Goal: Information Seeking & Learning: Compare options

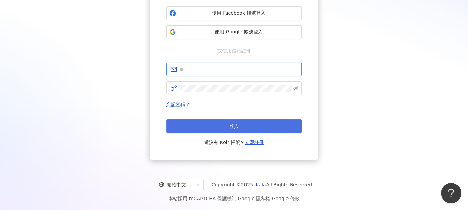
type input "**********"
click at [277, 122] on button "登入" at bounding box center [234, 127] width 136 height 14
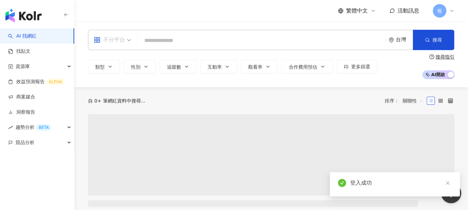
click at [124, 44] on div "不分平台" at bounding box center [109, 40] width 31 height 11
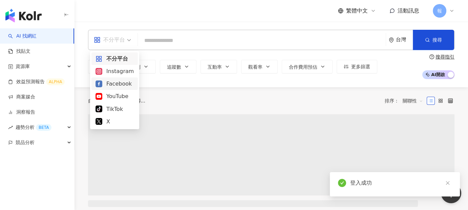
click at [126, 74] on div "Instagram" at bounding box center [115, 71] width 38 height 8
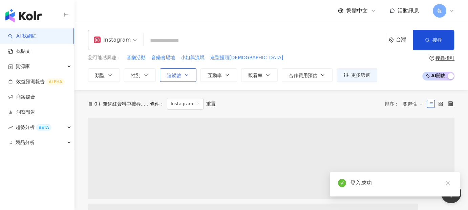
click at [175, 77] on span "追蹤數" at bounding box center [174, 75] width 14 height 5
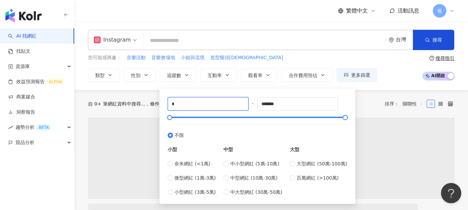
drag, startPoint x: 210, startPoint y: 104, endPoint x: 158, endPoint y: 105, distance: 52.5
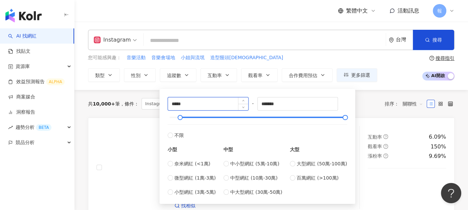
type input "*****"
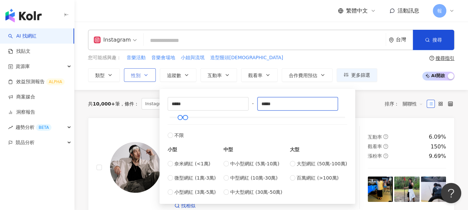
type input "*****"
click at [145, 75] on icon "button" at bounding box center [146, 75] width 3 height 1
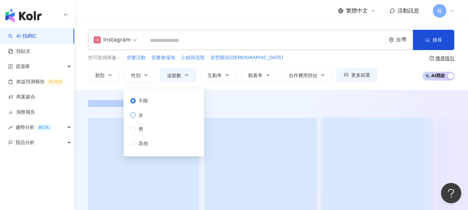
click at [149, 114] on label "女" at bounding box center [140, 114] width 20 height 7
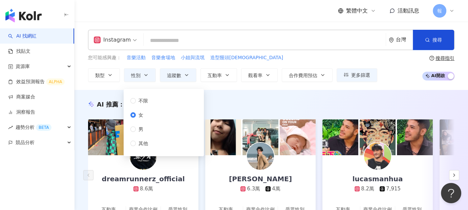
click at [201, 42] on input "search" at bounding box center [264, 40] width 237 height 13
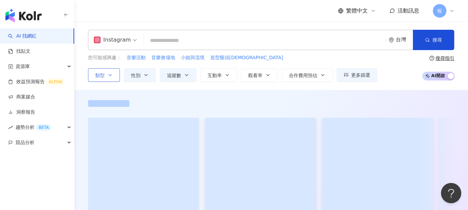
click at [108, 76] on icon "button" at bounding box center [109, 75] width 5 height 5
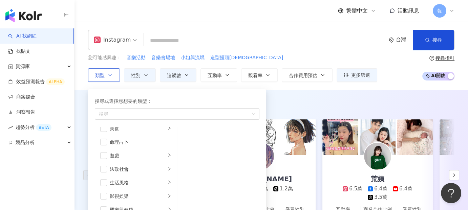
scroll to position [68, 0]
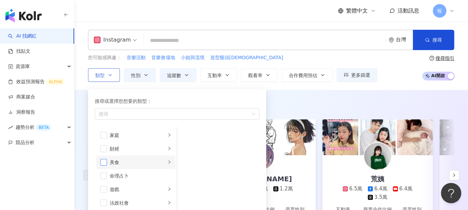
click at [105, 162] on span "button" at bounding box center [103, 162] width 7 height 7
click at [104, 152] on li "生活風格" at bounding box center [135, 149] width 79 height 14
click at [105, 151] on span "button" at bounding box center [103, 149] width 7 height 7
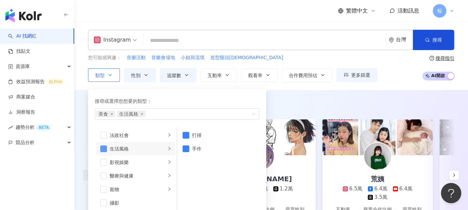
click at [101, 147] on span "button" at bounding box center [103, 149] width 7 height 7
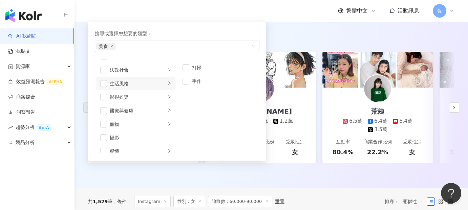
scroll to position [0, 0]
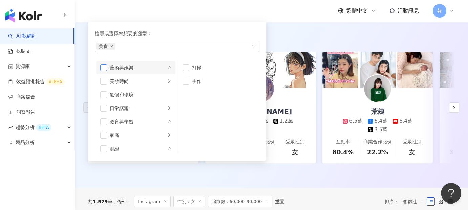
click at [104, 67] on span "button" at bounding box center [103, 67] width 7 height 7
click at [102, 105] on span "button" at bounding box center [103, 108] width 7 height 7
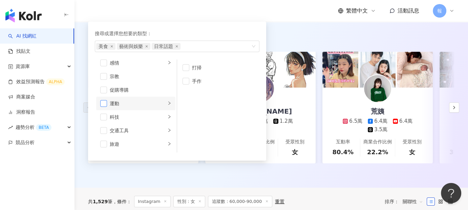
scroll to position [235, 0]
click at [104, 130] on span "button" at bounding box center [103, 131] width 7 height 7
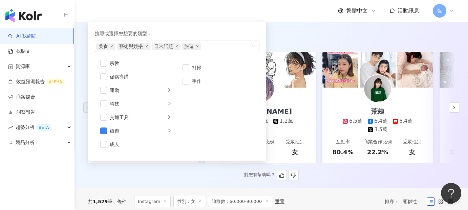
click at [305, 39] on div "AI 推薦 ： 精選優質網紅" at bounding box center [271, 37] width 367 height 8
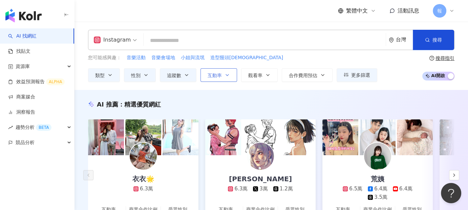
click at [219, 77] on span "互動率" at bounding box center [215, 75] width 14 height 5
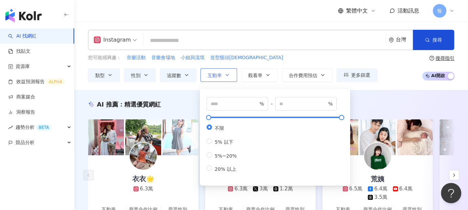
click at [219, 77] on span "互動率" at bounding box center [215, 75] width 14 height 5
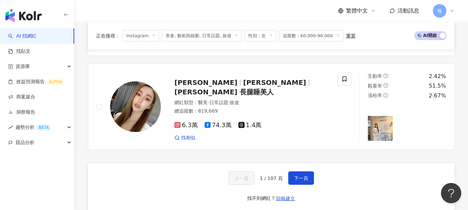
scroll to position [1355, 0]
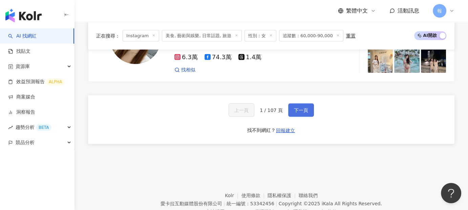
click at [297, 108] on span "下一頁" at bounding box center [301, 110] width 14 height 5
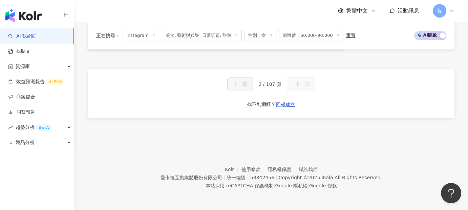
scroll to position [623, 0]
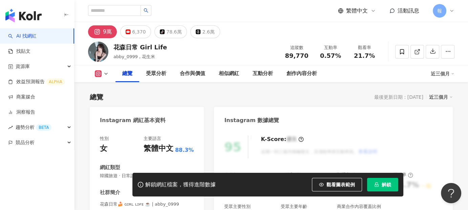
click at [186, 17] on div "繁體中文 活動訊息 報" at bounding box center [271, 11] width 367 height 22
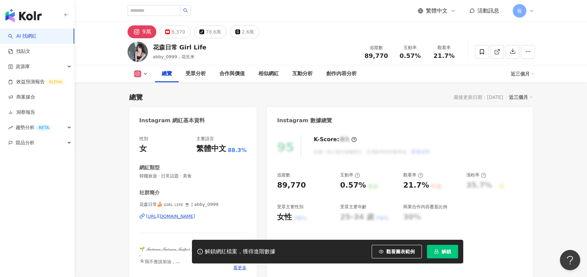
click at [167, 210] on div "https://www.instagram.com/abby_0999/" at bounding box center [170, 216] width 49 height 6
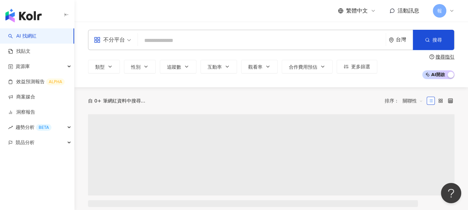
click at [114, 41] on div "不分平台" at bounding box center [109, 40] width 31 height 11
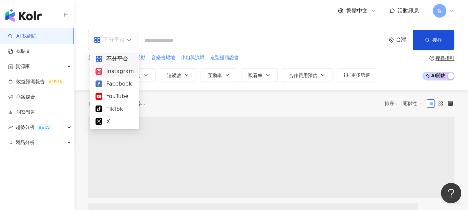
click at [122, 72] on div "Instagram" at bounding box center [115, 71] width 38 height 8
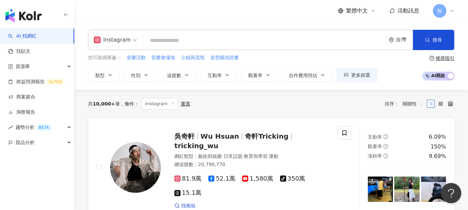
click at [125, 35] on div "Instagram" at bounding box center [112, 40] width 37 height 11
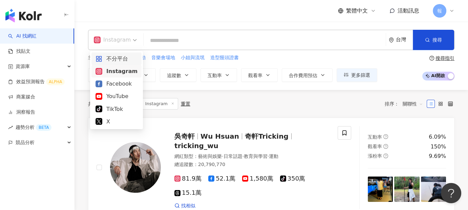
click at [121, 57] on div "不分平台" at bounding box center [117, 59] width 42 height 8
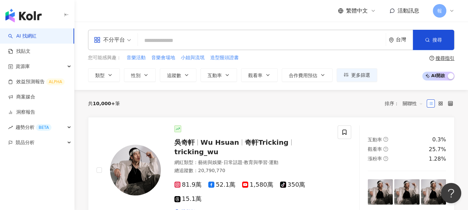
click at [171, 40] on input "search" at bounding box center [262, 40] width 243 height 13
click at [365, 78] on span "更多篩選" at bounding box center [360, 75] width 19 height 5
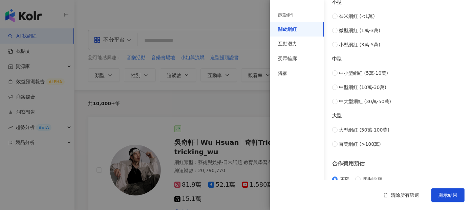
scroll to position [300, 0]
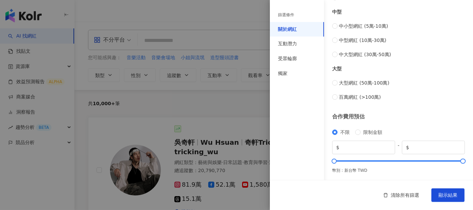
click at [443, 60] on div "大型 大型網紅 (50萬-100萬) 百萬網紅 (>100萬)" at bounding box center [398, 79] width 133 height 43
click at [302, 72] on div "獨家" at bounding box center [297, 73] width 54 height 15
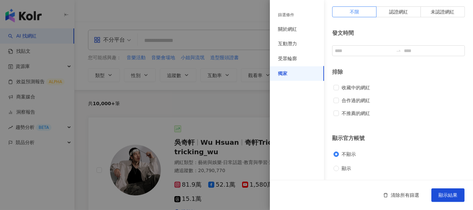
scroll to position [39, 0]
click at [354, 53] on input at bounding box center [364, 50] width 58 height 7
click at [358, 51] on input at bounding box center [364, 50] width 58 height 7
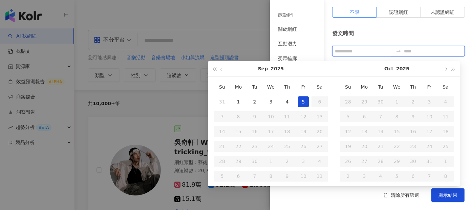
type input "**********"
click at [221, 71] on button "button" at bounding box center [221, 68] width 7 height 15
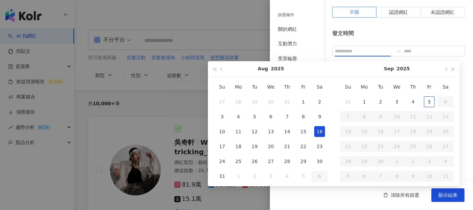
type input "**********"
click at [297, 101] on td "1" at bounding box center [303, 102] width 16 height 15
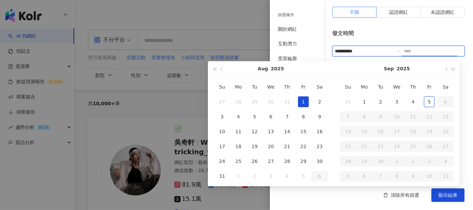
type input "**********"
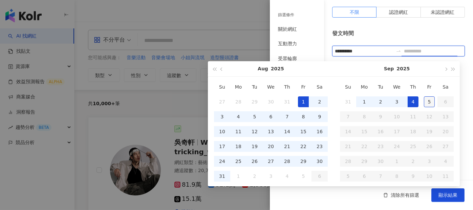
type input "**********"
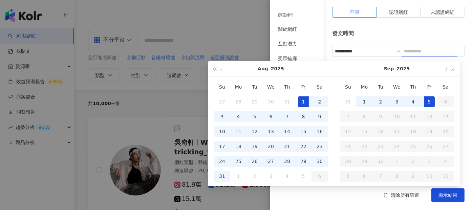
click at [426, 100] on div "5" at bounding box center [429, 102] width 11 height 11
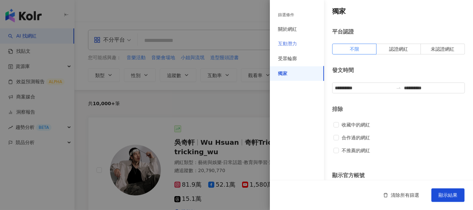
scroll to position [0, 0]
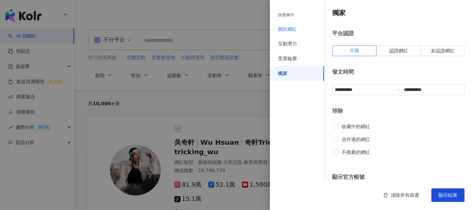
click at [303, 30] on div "關於網紅" at bounding box center [297, 29] width 54 height 15
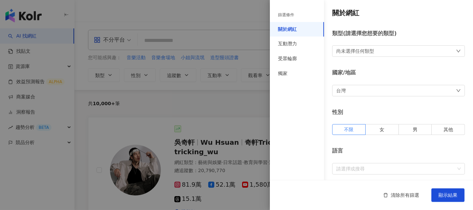
scroll to position [34, 0]
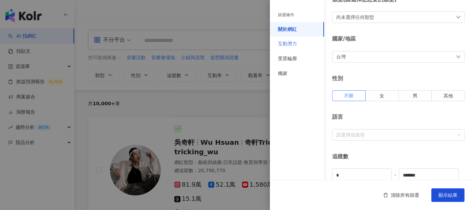
click at [305, 46] on div "互動潛力" at bounding box center [297, 44] width 54 height 15
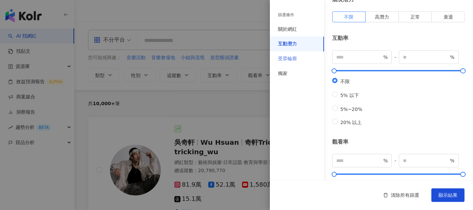
click at [303, 56] on div "受眾輪廓" at bounding box center [297, 59] width 54 height 15
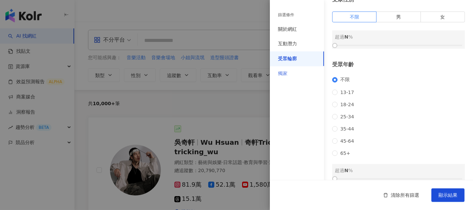
click at [297, 76] on div "獨家" at bounding box center [297, 73] width 54 height 15
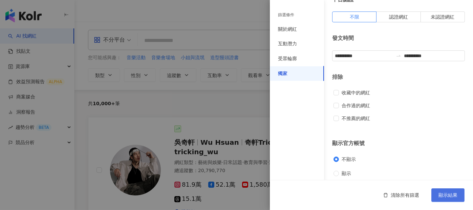
click at [447, 195] on span "顯示結果" at bounding box center [448, 195] width 19 height 5
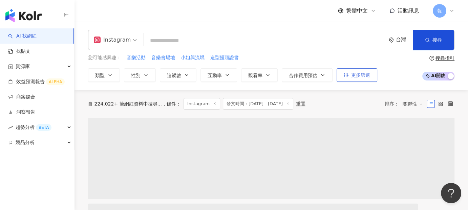
click at [358, 77] on span "更多篩選" at bounding box center [360, 75] width 19 height 5
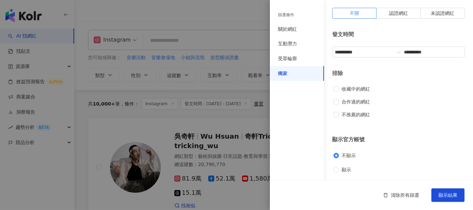
scroll to position [39, 0]
click at [346, 168] on span "顯示" at bounding box center [346, 168] width 15 height 7
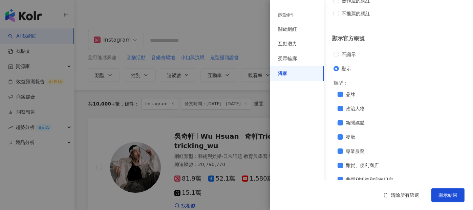
scroll to position [140, 0]
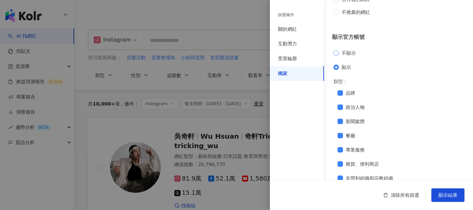
click at [343, 55] on span "不顯示" at bounding box center [349, 52] width 20 height 7
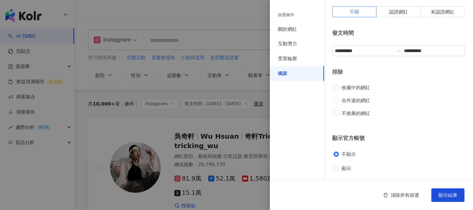
scroll to position [39, 0]
click at [338, 165] on label "顯示" at bounding box center [397, 168] width 127 height 7
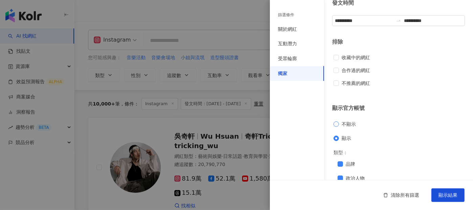
click at [343, 125] on span "不顯示" at bounding box center [349, 124] width 20 height 7
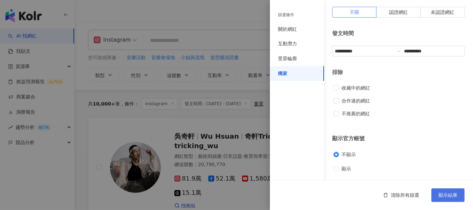
click at [439, 195] on button "顯示結果" at bounding box center [448, 196] width 33 height 14
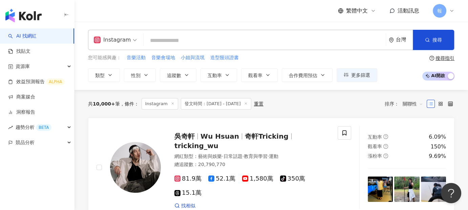
click at [177, 43] on input "search" at bounding box center [264, 40] width 237 height 13
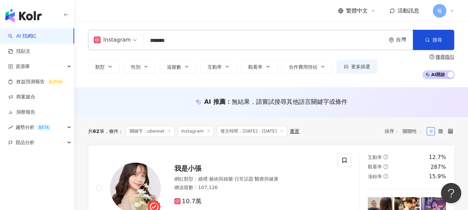
type input "*******"
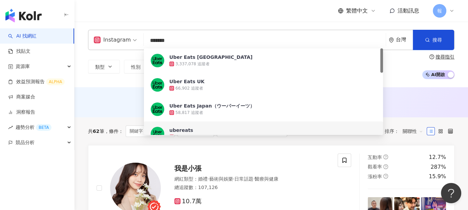
click at [238, 142] on div "共 62 筆 條件 ： 關鍵字：ubereat Instagram 發文時間：2025/8/1 - 2025/9/5 重置 排序： 關聯性" at bounding box center [271, 132] width 367 height 28
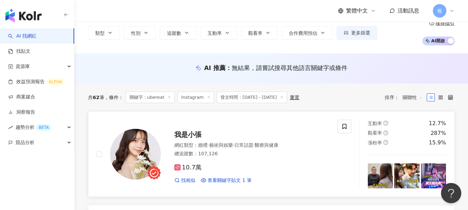
scroll to position [68, 0]
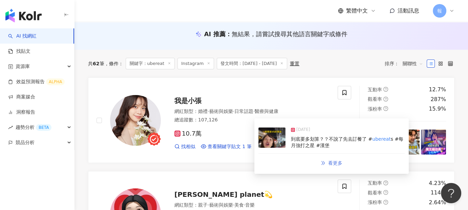
click at [332, 164] on span "看更多" at bounding box center [335, 163] width 14 height 5
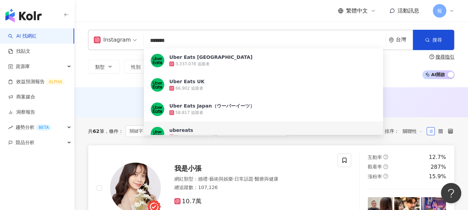
click at [237, 186] on div "總追蹤數 ： 107,126" at bounding box center [252, 188] width 155 height 7
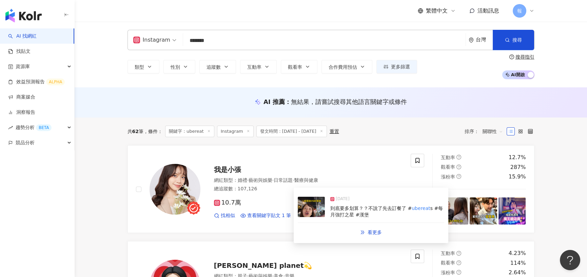
click at [338, 205] on span "到底要多划算？？不說了先去訂餐了 #" at bounding box center [370, 208] width 81 height 5
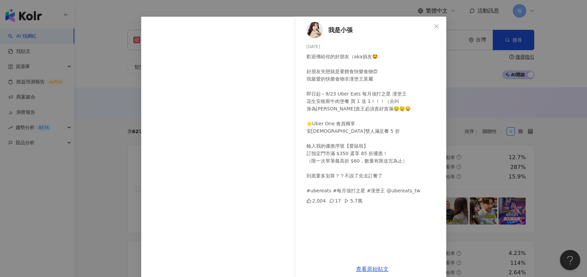
scroll to position [27, 0]
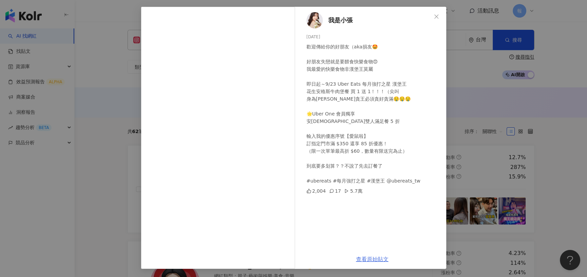
click at [372, 205] on link "查看原始貼文" at bounding box center [372, 259] width 33 height 6
click at [461, 93] on div "我是小張 [DATE] 歡迎傳給你的好朋友（aka損友🤩 好朋友失戀就是要餵食快樂食物😍 我最愛的快樂食物非漢堡王莫屬 即日起～9/23 Uber Eats …" at bounding box center [293, 138] width 587 height 277
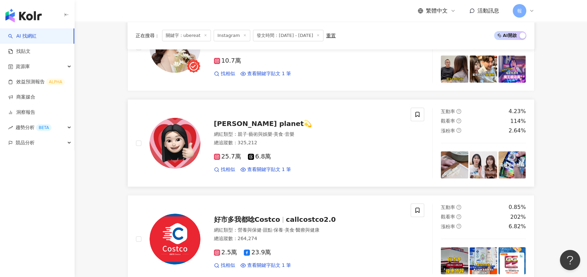
scroll to position [169, 0]
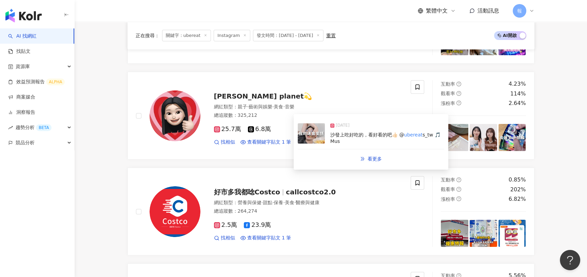
click at [358, 133] on span "沙發上吃好吃的，看好看的吧👍🏻 @" at bounding box center [367, 134] width 74 height 5
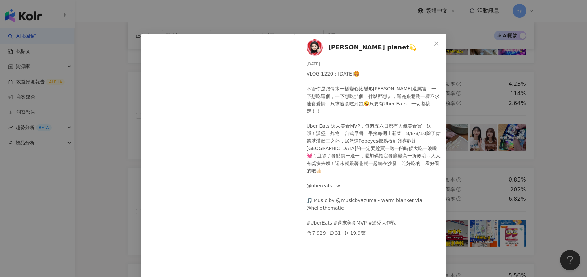
scroll to position [27, 0]
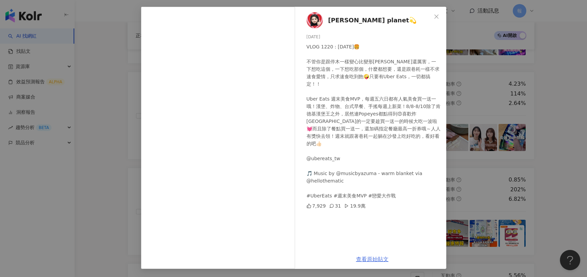
click at [373, 205] on link "查看原始貼文" at bounding box center [372, 259] width 33 height 6
click at [116, 93] on div "李欣Lee’s planet💫 2025/8/7 VLOG 1220 : 2025/08/06🍔 不管你是跟停木一樣變心比變形金剛還厲害，一下想吃這個，一下想…" at bounding box center [293, 138] width 587 height 277
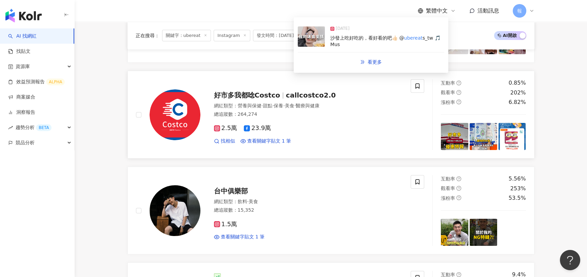
scroll to position [271, 0]
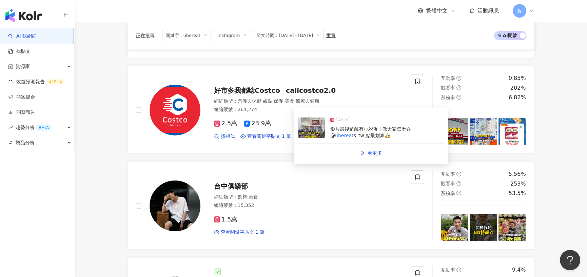
click at [373, 129] on span "影片最後還藏有小彩蛋！教大家怎麼在 @" at bounding box center [370, 132] width 81 height 12
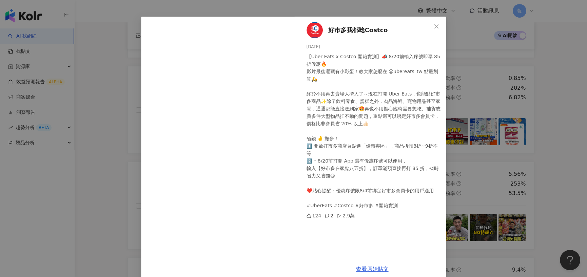
scroll to position [27, 0]
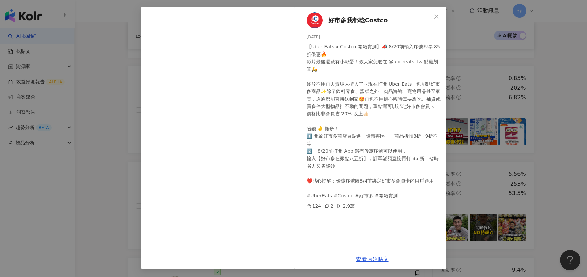
click at [355, 19] on span "好市多我都唸Costco" at bounding box center [358, 20] width 60 height 9
click at [108, 112] on div "好市多我都唸Costco 2025/8/11 【Uber Eats x Costco 開箱實測】📣 8/20前輸入序號即享 85折優惠🔥 影片最後還藏有小彩蛋…" at bounding box center [293, 138] width 587 height 277
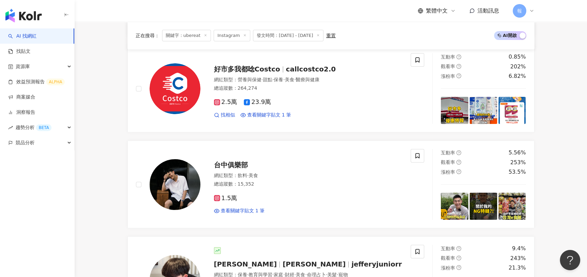
scroll to position [339, 0]
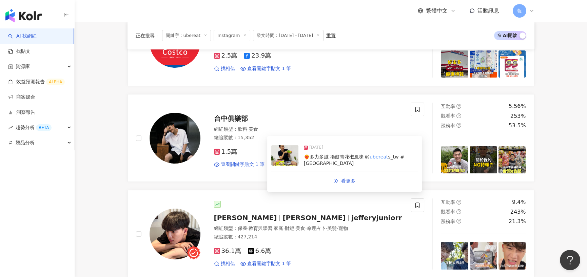
click at [331, 159] on span "❤️‍🔥多力多滋 捲餅青花椒風味 @" at bounding box center [337, 156] width 66 height 5
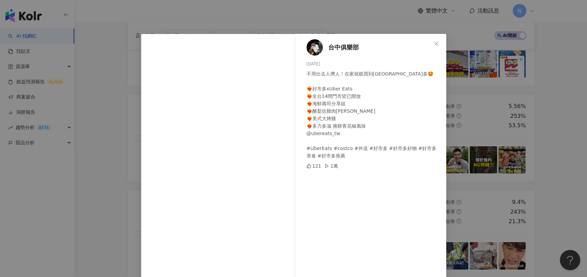
scroll to position [27, 0]
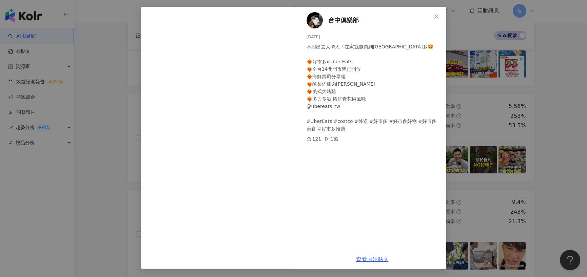
click at [373, 205] on link "查看原始貼文" at bounding box center [372, 259] width 33 height 6
click at [468, 139] on div "台中俱樂部 2025/8/12 不用出去人擠人！在家就能買到好市多🤩 ❤️‍🔥好市多xUber Eats ❤️‍🔥全台14間門市皆已開放 ❤️‍🔥海鮮壽司分享…" at bounding box center [293, 138] width 587 height 277
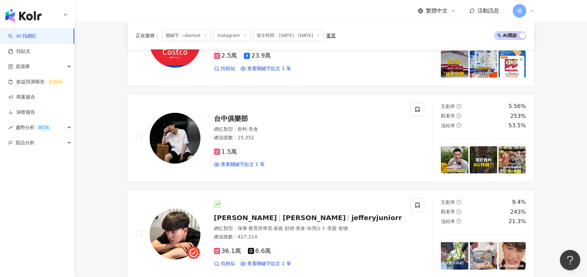
scroll to position [441, 0]
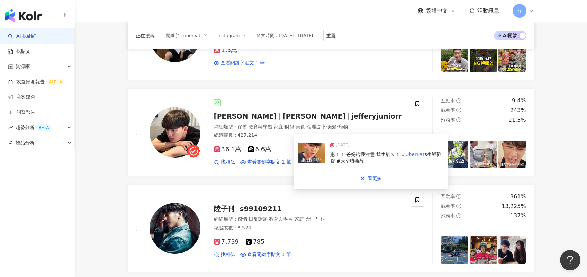
click at [380, 157] on span "惠！！ 爸媽給我注意 我生氣ㄌ！ #" at bounding box center [367, 154] width 75 height 5
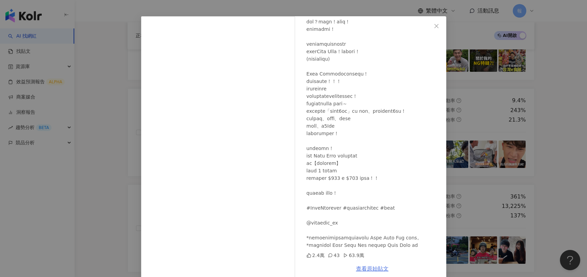
scroll to position [27, 0]
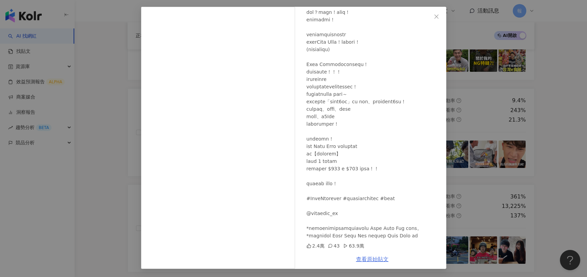
click at [369, 205] on link "查看原始貼文" at bounding box center [372, 259] width 33 height 6
click at [108, 176] on div "蔡昕澔 2025/8/9 2.4萬 43 63.9萬 查看原始貼文" at bounding box center [293, 138] width 587 height 277
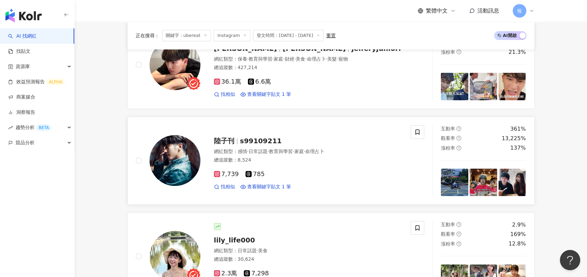
scroll to position [610, 0]
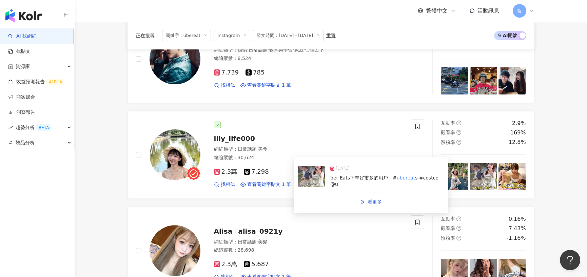
click at [362, 171] on div "2025/9/2" at bounding box center [387, 169] width 114 height 9
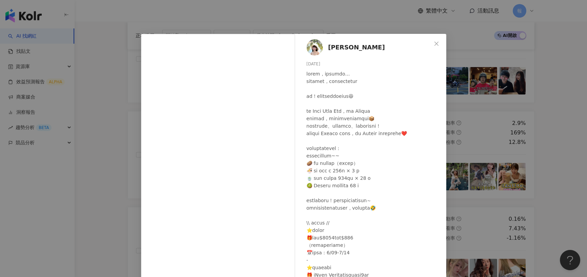
click at [364, 152] on div at bounding box center [373, 193] width 134 height 246
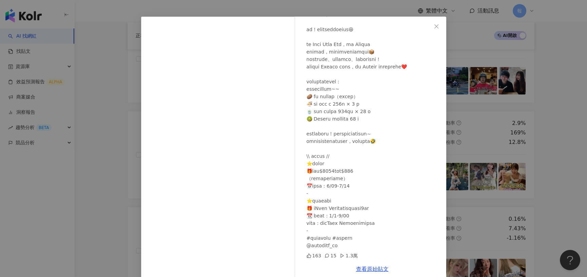
scroll to position [27, 0]
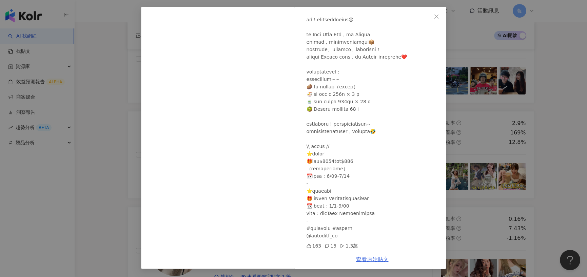
click at [366, 205] on link "查看原始貼文" at bounding box center [372, 259] width 33 height 6
click at [122, 162] on div "Lily莉莉💛 2025/9/2 163 15 1.3萬 查看原始貼文" at bounding box center [293, 138] width 587 height 277
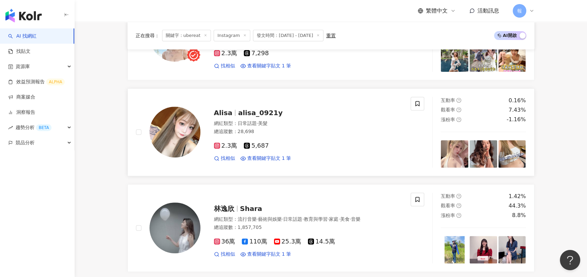
scroll to position [746, 0]
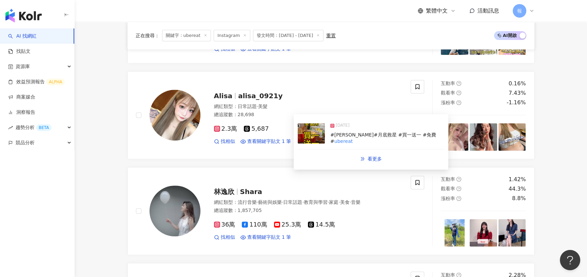
click at [367, 137] on span "#麥當勞 #月底救星 #買一送一 #免費 #" at bounding box center [383, 138] width 106 height 12
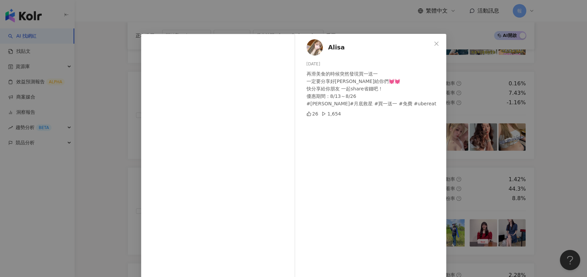
scroll to position [27, 0]
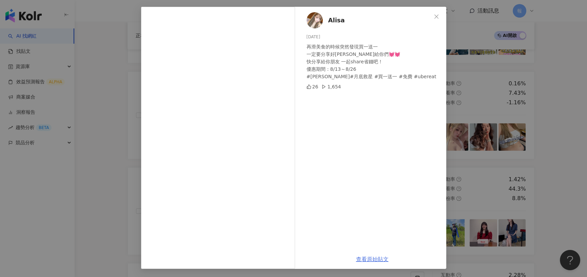
click at [363, 205] on link "查看原始貼文" at bounding box center [372, 259] width 33 height 6
click at [468, 141] on div "Alisa 2025/8/16 再滑美食的時候突然發現買一送一 一定要分享好康給你們💓💓 快分享給你朋友 一起share省錢吧！ 優惠期間：8/13～8/26…" at bounding box center [293, 138] width 587 height 277
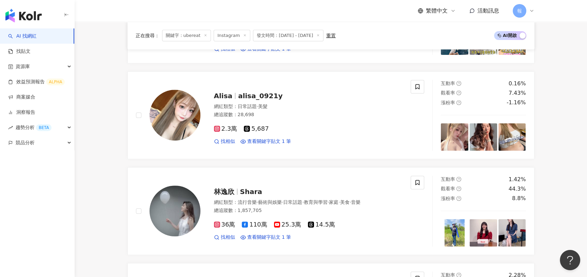
scroll to position [813, 0]
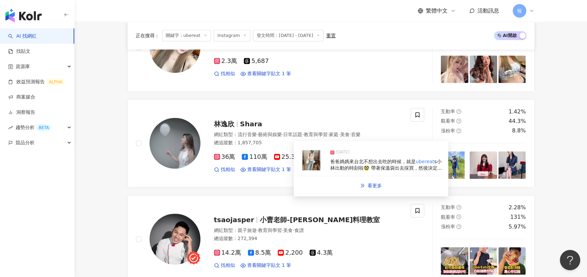
click at [345, 166] on span "s小林出動的時刻啦🥸 帶著保溫袋出去採買，然後決定自己先來一杯手搖飲😗😌 猜猜我外帶了什麼🤓 #林逸欣 #family #vibes #photooftoda…" at bounding box center [386, 175] width 113 height 32
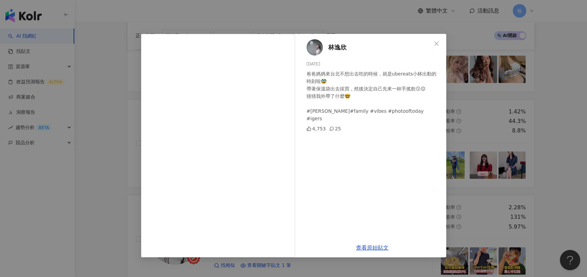
click at [107, 139] on div "林逸欣 2025/8/26 爸爸媽媽來台北不想出去吃的時候，就是ubereats小林出動的時刻啦🥸 帶著保溫袋出去採買，然後決定自己先來一杯手搖飲😗😌 猜猜我…" at bounding box center [293, 138] width 587 height 277
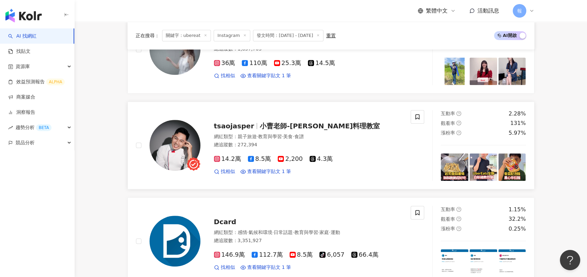
scroll to position [915, 0]
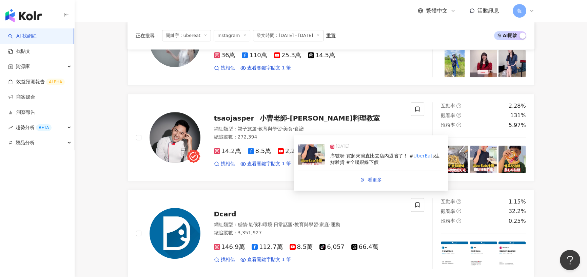
click at [363, 162] on span "s生鮮雜貨 #全聯跟線下價" at bounding box center [384, 159] width 109 height 12
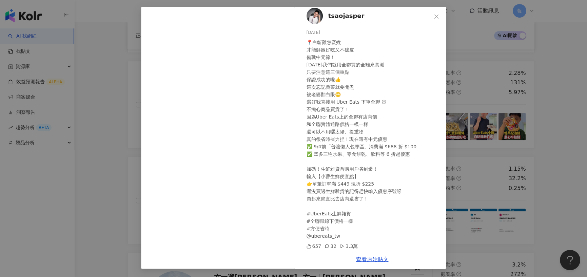
scroll to position [983, 0]
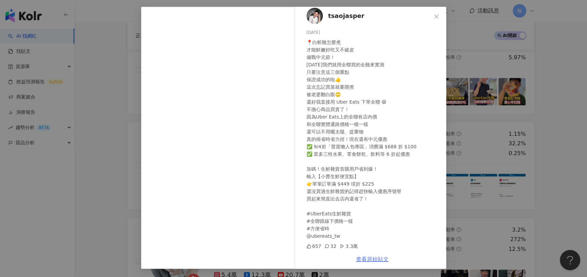
click at [366, 205] on link "查看原始貼文" at bounding box center [372, 259] width 33 height 6
click at [378, 205] on link "查看原始貼文" at bounding box center [372, 259] width 33 height 6
click at [84, 168] on div "tsaojasper 2025/8/29 📍白斬雞怎麼煮 才能鮮嫩好吃又不破皮 備戰中元節！ 今天我們就用全聯買的全雞來實測 只要注意這三個重點 保證成功的啦…" at bounding box center [293, 138] width 587 height 277
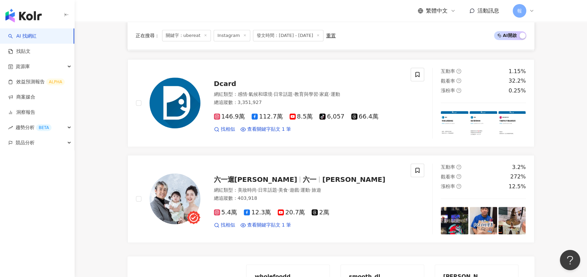
scroll to position [1051, 0]
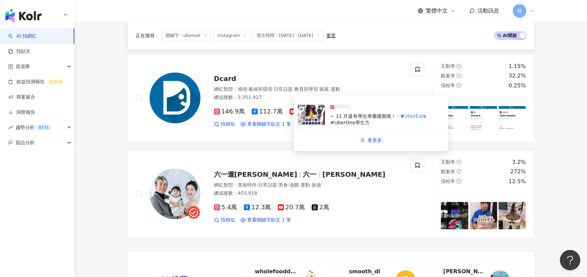
click at [356, 116] on span "~ 11 月還有學生專屬優惠哦！ - #" at bounding box center [367, 116] width 74 height 5
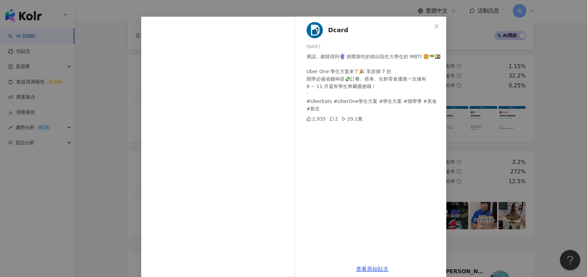
scroll to position [27, 0]
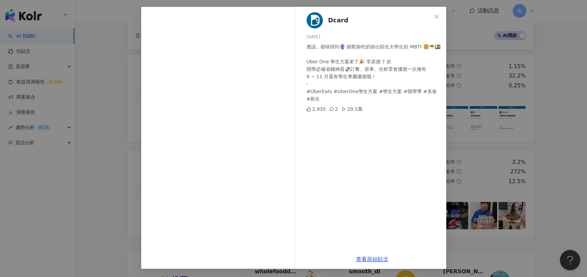
click at [373, 205] on div "查看原始貼文" at bounding box center [372, 259] width 148 height 19
click at [373, 205] on link "查看原始貼文" at bounding box center [372, 259] width 33 height 6
click at [91, 122] on div "Dcard 2025/9/1 應該.. 都猜得到🔮 挑戰靠吃的猜出陌生大學生的 MBTI 🍔🥗🍱 Uber One 學生方案來了🎉 享原價 7 折 開學必備省…" at bounding box center [293, 138] width 587 height 277
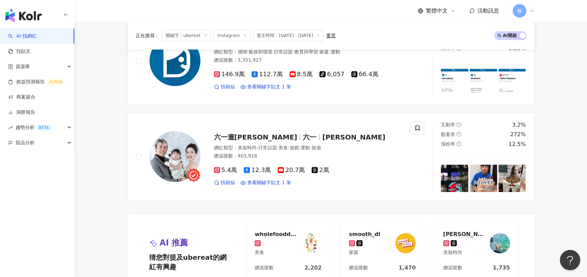
scroll to position [1152, 0]
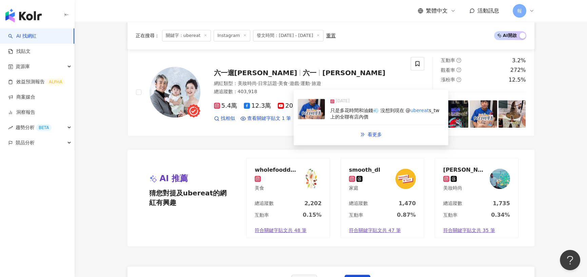
click at [345, 115] on span "s_tw 上的全聯有店內價" at bounding box center [384, 114] width 109 height 12
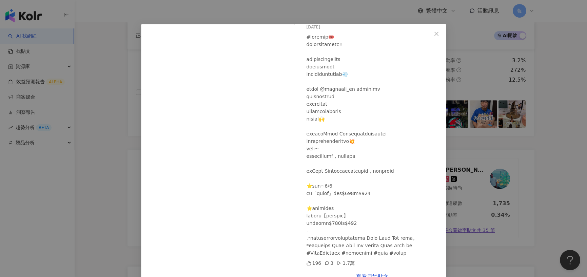
scroll to position [27, 0]
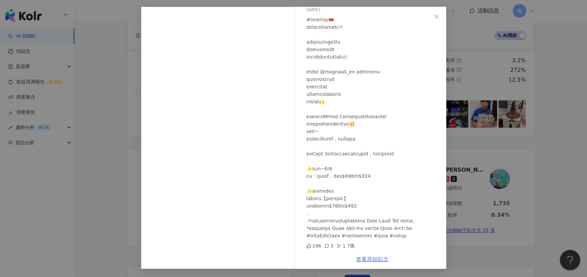
click at [366, 205] on link "查看原始貼文" at bounding box center [372, 259] width 33 height 6
click at [115, 153] on div "六一遛阿寬 2025/9/3 196 3 1.7萬 查看原始貼文" at bounding box center [293, 138] width 587 height 277
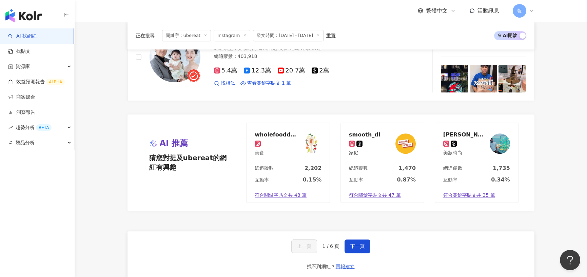
scroll to position [1281, 0]
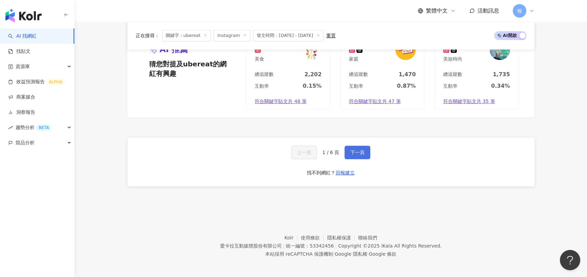
click at [364, 155] on button "下一頁" at bounding box center [357, 153] width 26 height 14
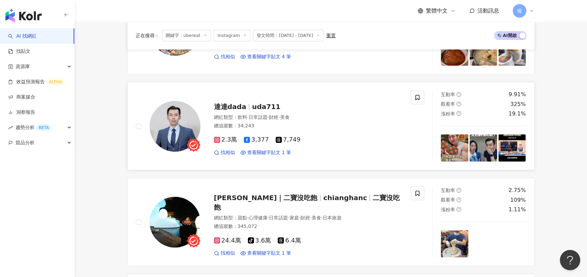
scroll to position [262, 0]
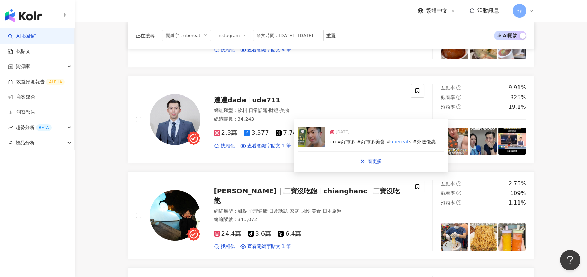
click at [380, 143] on span "co #好市多 #好市多美食 #" at bounding box center [360, 141] width 60 height 5
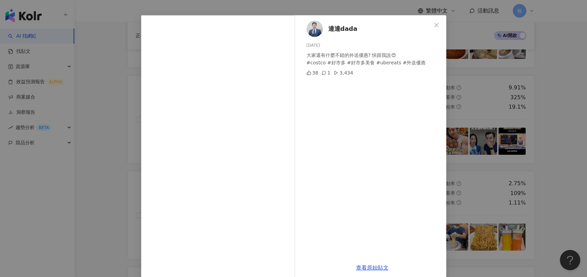
scroll to position [27, 0]
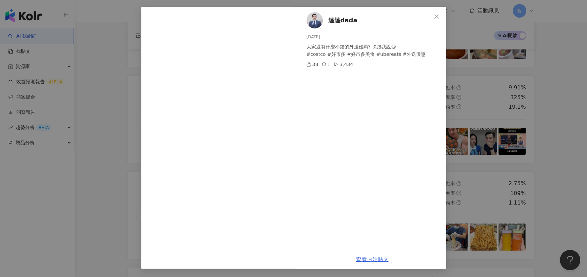
click at [378, 205] on link "查看原始貼文" at bounding box center [372, 259] width 33 height 6
click at [468, 118] on div "達達dada 2025/8/11 大家還有什麼不錯的外送優惠? 快跟我說😍 #costco #好市多 #好市多美食 #ubereats #外送優惠 38 1 …" at bounding box center [293, 138] width 587 height 277
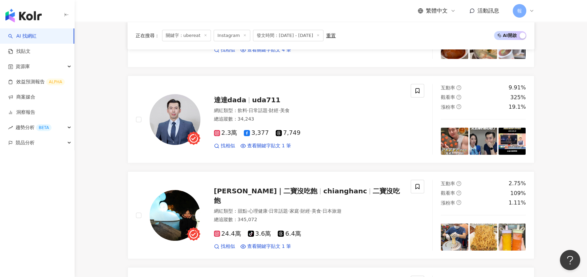
scroll to position [329, 0]
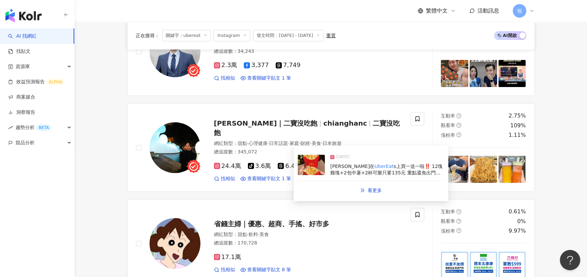
click at [360, 169] on span "s上買一送一啦‼️ 12塊雞塊+2包中薯+2杯可樂只要135元 重點還免出門會不會太爽？ 不確定優惠到什麼時候 我今天（8/21）跟昨晚都有叫到😍 〰️ 麥克…" at bounding box center [386, 183] width 112 height 39
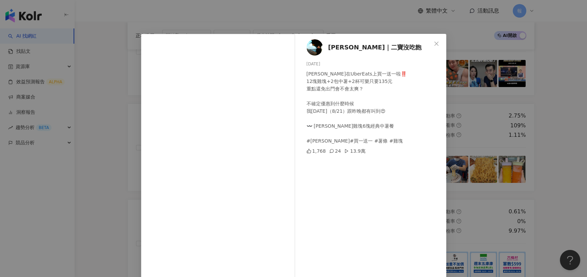
click at [110, 108] on div "Lily｜二寶沒吃飽 2025/8/21 麥當勞在UberEats上買一送一啦‼️ 12塊雞塊+2包中薯+2杯可樂只要135元 重點還免出門會不會太爽？ 不確…" at bounding box center [293, 138] width 587 height 277
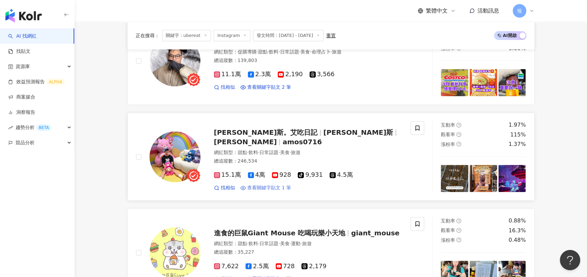
scroll to position [668, 0]
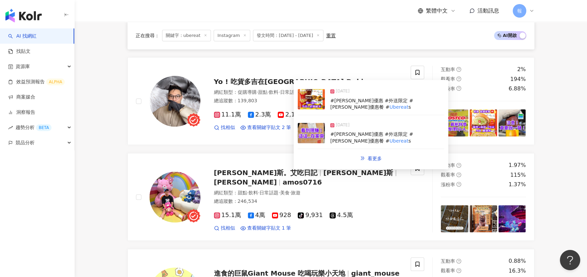
click at [361, 101] on span "#麥當勞優惠 #外送限定 #麥當勞優惠餐 #" at bounding box center [371, 104] width 83 height 12
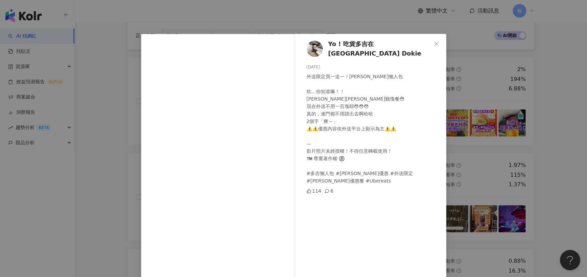
click at [108, 131] on div "Yo ! 吃貨多吉在台北Foodie Dokie 2025/8/16 外送限定買一送一！麥當勞多吉懶人包 欸…你知道嘛！！ 麥當勞麥克雞塊餐😳 現在外送不用一…" at bounding box center [293, 138] width 587 height 277
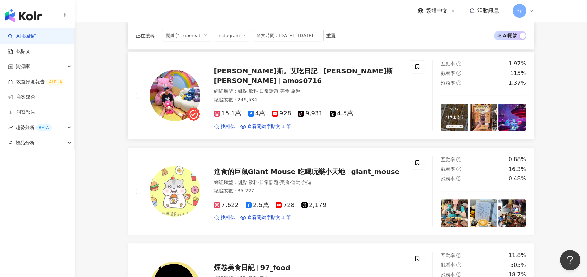
scroll to position [804, 0]
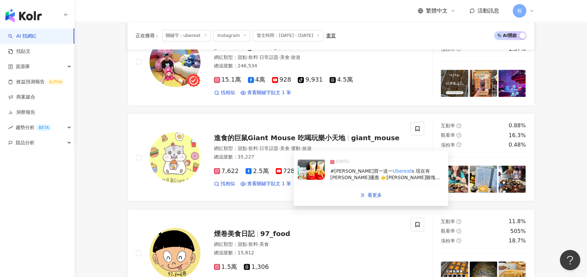
click at [350, 177] on span "s 現在有麥當勞優惠 👉麥克雞塊六塊 經典中暑餐 $135 買一送一 內含：6個麥克雞塊、中暑、中杯可口可樂 🔺每單只能限購一組 🔺商品內容無法客製化去鹽去冰…" at bounding box center [386, 187] width 113 height 39
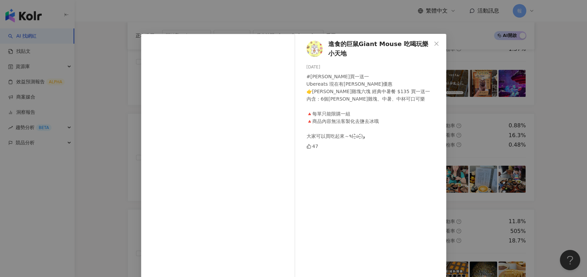
click at [120, 118] on div "進食的巨鼠Giant Mouse 吃喝玩樂小天地 2025/8/23 #麥當勞買一送一 Ubereats 現在有麥當勞優惠 👉麥克雞塊六塊 經典中暑餐 $13…" at bounding box center [293, 138] width 587 height 277
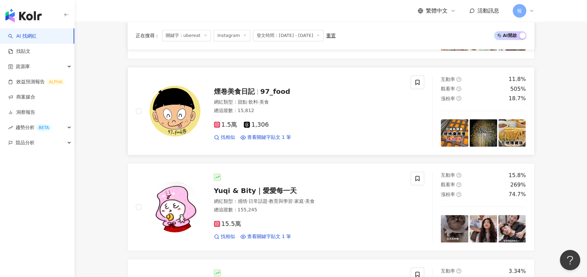
scroll to position [1007, 0]
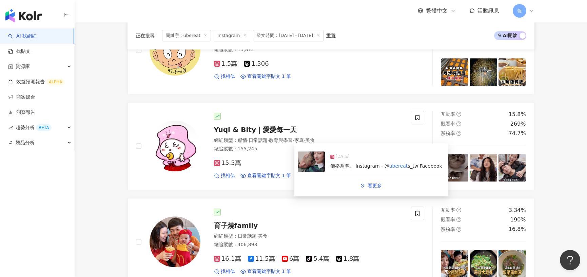
click at [352, 167] on span "價格為準。 Instagram - @" at bounding box center [359, 165] width 59 height 5
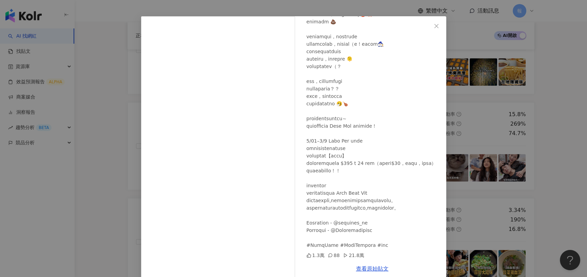
scroll to position [27, 0]
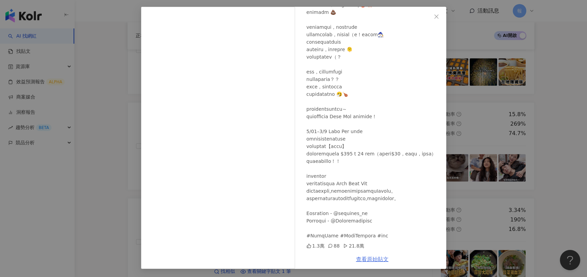
click at [363, 205] on link "查看原始貼文" at bounding box center [372, 259] width 33 height 6
click at [468, 125] on div "Yuqi & Bity｜愛愛每一天 2025/8/28 1.3萬 88 21.8萬 查看原始貼文" at bounding box center [293, 138] width 587 height 277
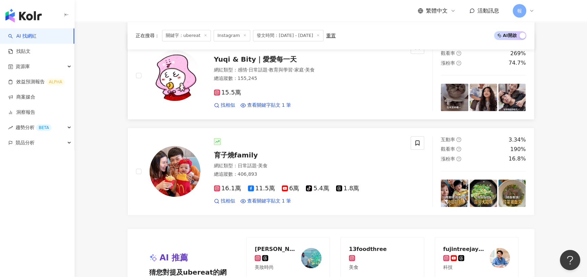
scroll to position [1109, 0]
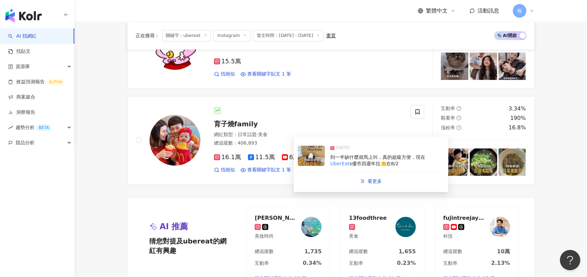
click at [372, 164] on span "s優市四週年拉👏在8/2" at bounding box center [373, 163] width 49 height 5
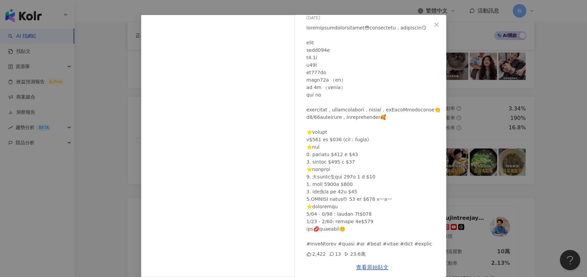
scroll to position [27, 0]
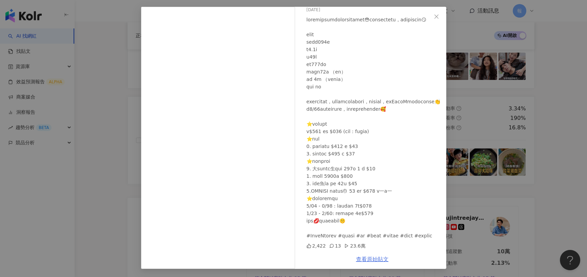
click at [373, 205] on link "查看原始貼文" at bounding box center [372, 259] width 33 height 6
click at [109, 161] on div "育子燒family 2025/8/15 2,422 13 23.6萬 查看原始貼文" at bounding box center [293, 138] width 587 height 277
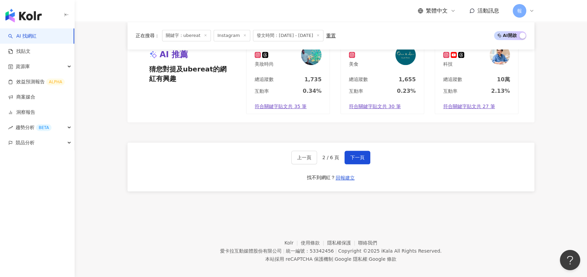
scroll to position [1281, 0]
click at [339, 143] on div "上一頁 2 / 6 頁 下一頁 找不到網紅？ 回報建立" at bounding box center [330, 166] width 407 height 49
click at [352, 155] on span "下一頁" at bounding box center [357, 157] width 14 height 5
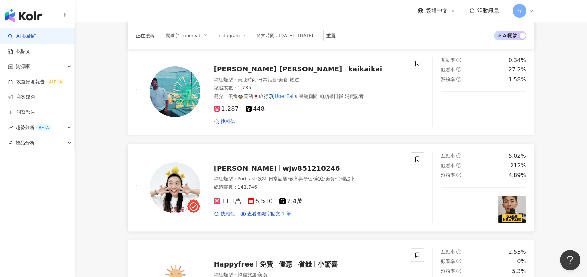
scroll to position [609, 0]
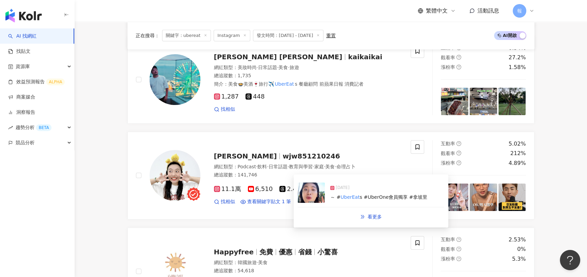
click at [374, 196] on span "s #UberOne會員獨享 #拿坡里" at bounding box center [394, 197] width 68 height 5
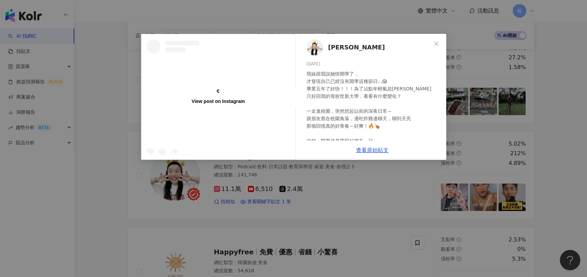
click at [355, 141] on div "我妹跟我說她快開學了， 才發現自己已經沒有開學這種節日...😱 畢業五年了好快！！！為了沾點年輕氣息哈哈哈 只好回我的母校世新大學，看看有什麼變化？ 一走進校…" at bounding box center [373, 163] width 134 height 186
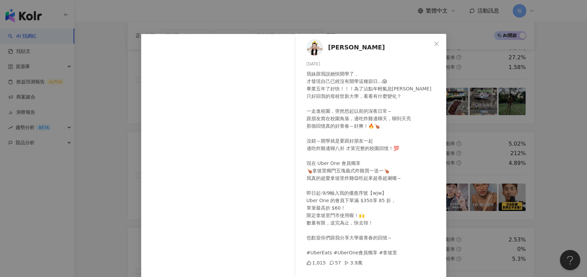
scroll to position [27, 0]
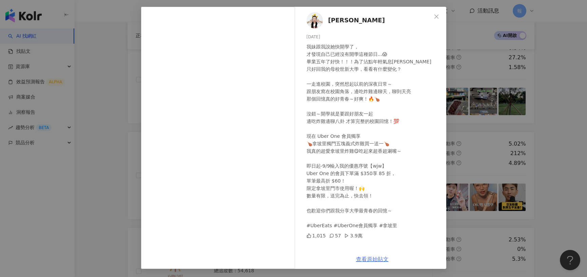
click at [371, 205] on link "查看原始貼文" at bounding box center [372, 259] width 33 height 6
click at [115, 168] on div "靖雯 2025/8/28 我妹跟我說她快開學了， 才發現自己已經沒有開學這種節日...😱 畢業五年了好快！！！為了沾點年輕氣息哈哈哈 只好回我的母校世新大學，…" at bounding box center [293, 138] width 587 height 277
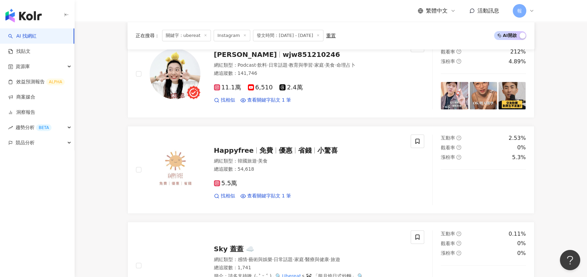
scroll to position [778, 0]
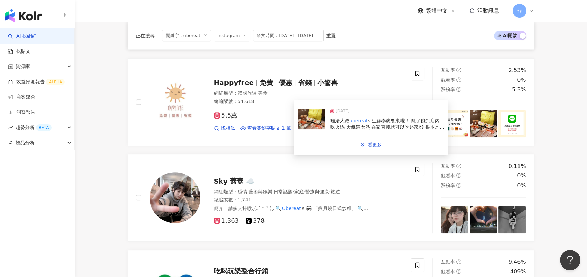
click at [377, 126] on span "s 生鮮泰爽餐來啦！ 除了能到店內吃火鍋 天氣這麼熱 在家直接就可以吃起來😍 根本是懶得出門一族的福音😝 📍套餐內容 泰泰滾雞湯底*4 (酸辣酸辣好好出！ 泰…" at bounding box center [387, 160] width 114 height 85
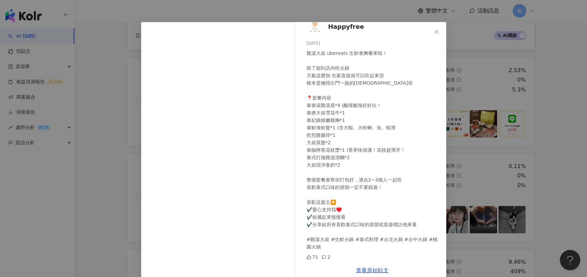
scroll to position [23, 0]
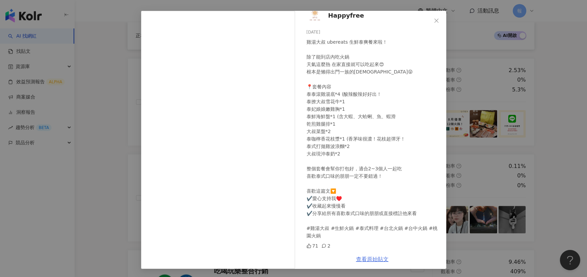
click at [376, 205] on link "查看原始貼文" at bounding box center [372, 259] width 33 height 6
click at [112, 152] on div "Happyfree 2025/8/18 雞湯大叔 ubereats 生鮮泰爽餐來啦！ 除了能到店內吃火鍋 天氣這麼熱 在家直接就可以吃起來😍 根本是懶得出門一…" at bounding box center [293, 138] width 587 height 277
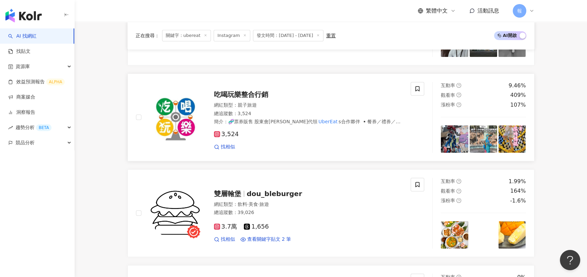
scroll to position [1049, 0]
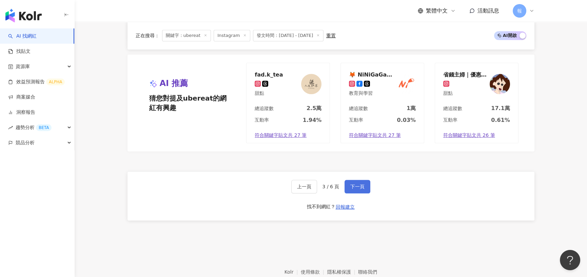
click at [362, 184] on span "下一頁" at bounding box center [357, 186] width 14 height 5
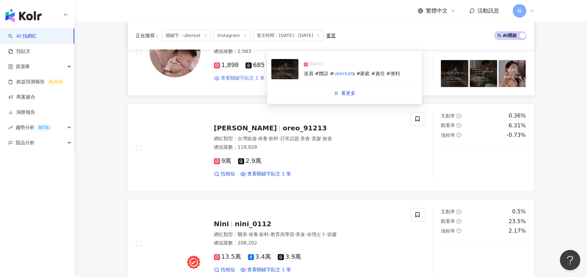
scroll to position [932, 0]
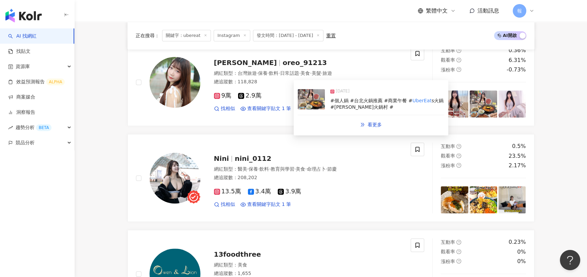
click at [356, 103] on span "s火鍋 #李鐵柱火鍋村 #" at bounding box center [386, 104] width 113 height 12
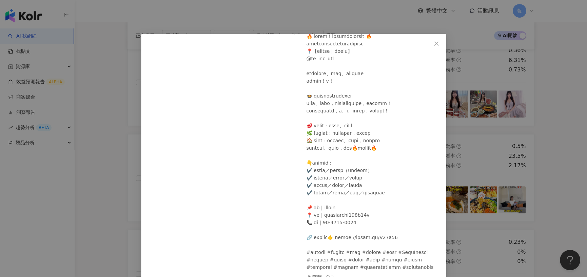
scroll to position [31, 0]
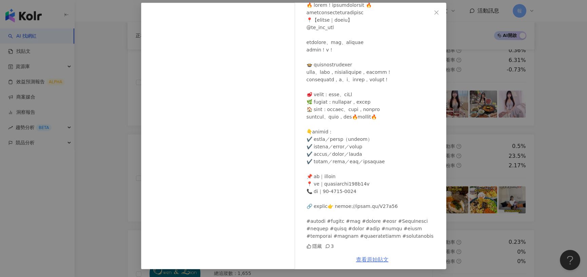
click at [372, 205] on link "查看原始貼文" at bounding box center [372, 260] width 33 height 6
click at [122, 118] on div "巧巧 2025/8/20 隱藏 3 查看原始貼文" at bounding box center [293, 138] width 587 height 277
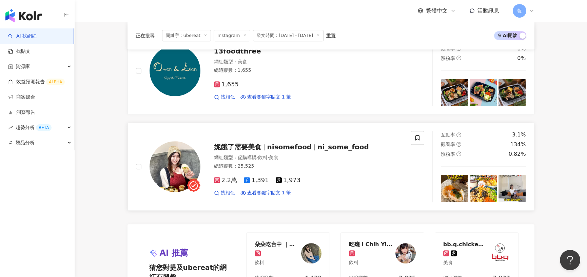
scroll to position [1203, 0]
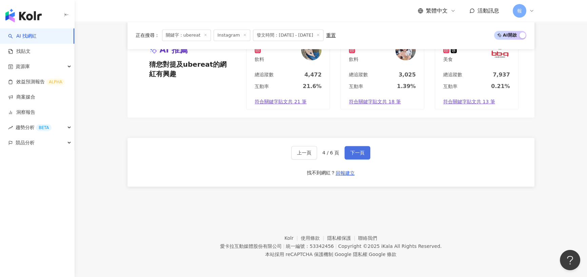
click at [362, 150] on span "下一頁" at bounding box center [357, 152] width 14 height 5
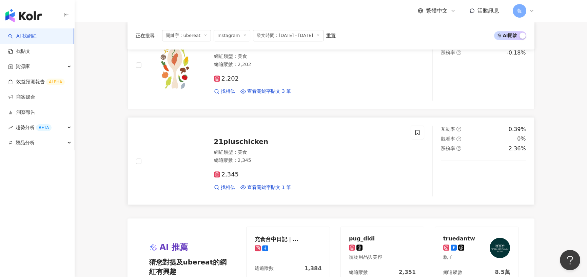
scroll to position [1199, 0]
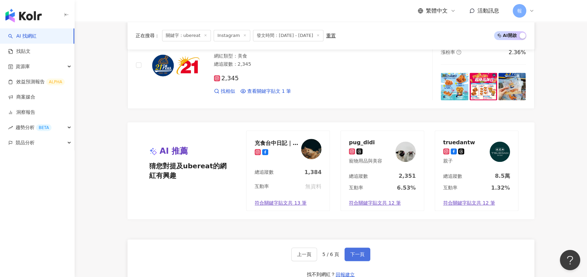
click at [353, 205] on span "下一頁" at bounding box center [357, 254] width 14 height 5
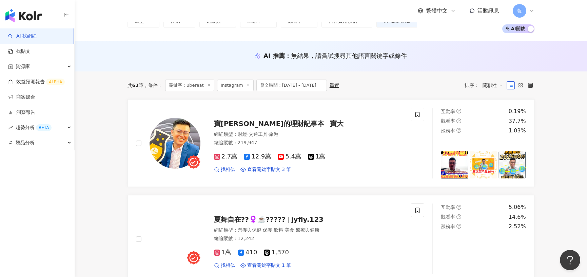
scroll to position [0, 0]
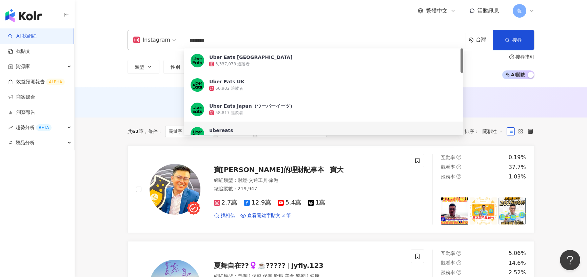
drag, startPoint x: 187, startPoint y: 42, endPoint x: 238, endPoint y: 44, distance: 50.5
click at [238, 44] on input "*******" at bounding box center [324, 40] width 277 height 13
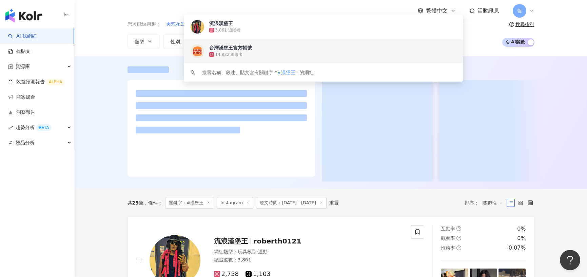
click at [108, 145] on div at bounding box center [331, 122] width 512 height 133
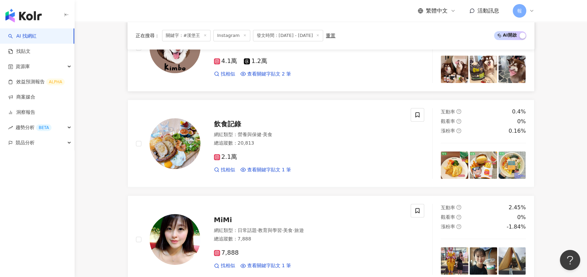
scroll to position [1150, 0]
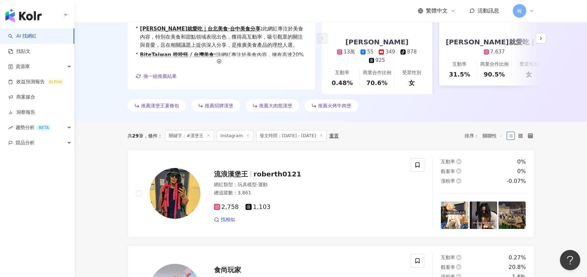
scroll to position [0, 0]
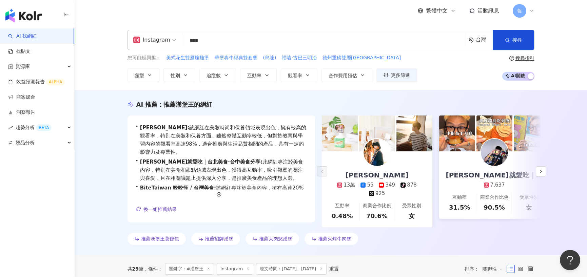
click at [198, 38] on input "****" at bounding box center [324, 40] width 277 height 13
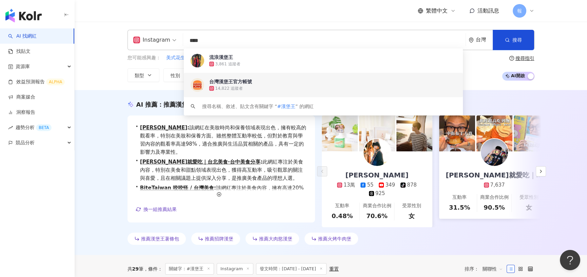
drag, startPoint x: 208, startPoint y: 40, endPoint x: 192, endPoint y: 40, distance: 16.3
click at [192, 40] on input "****" at bounding box center [324, 40] width 277 height 13
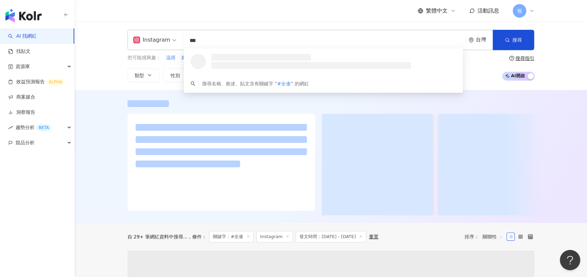
click at [193, 40] on input "***" at bounding box center [324, 40] width 277 height 13
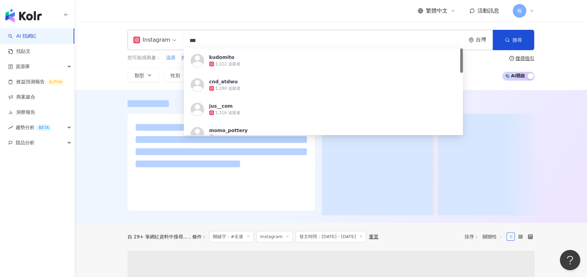
click at [198, 40] on input "***" at bounding box center [324, 40] width 277 height 13
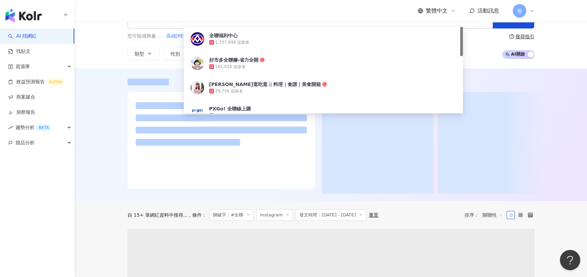
scroll to position [34, 0]
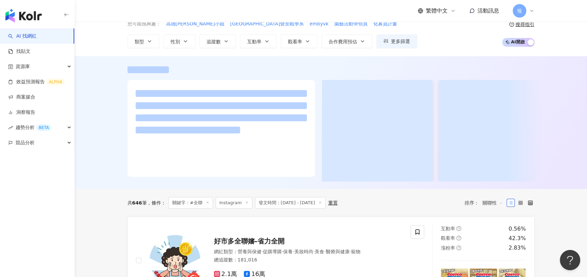
click at [116, 117] on div at bounding box center [331, 123] width 434 height 115
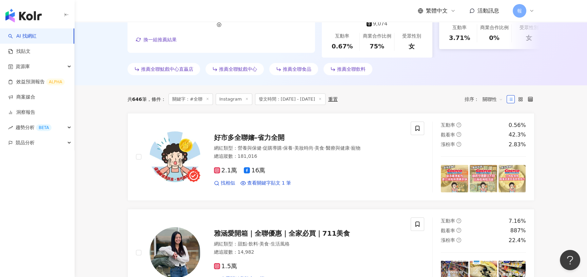
scroll to position [0, 0]
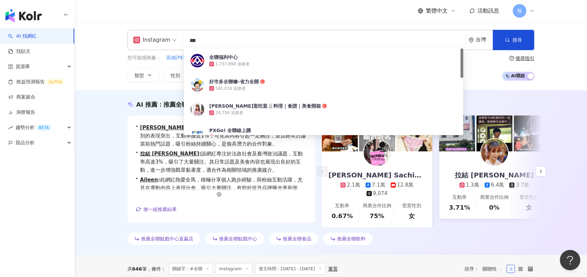
drag, startPoint x: 191, startPoint y: 45, endPoint x: 248, endPoint y: 41, distance: 56.7
click at [248, 41] on input "***" at bounding box center [324, 40] width 277 height 13
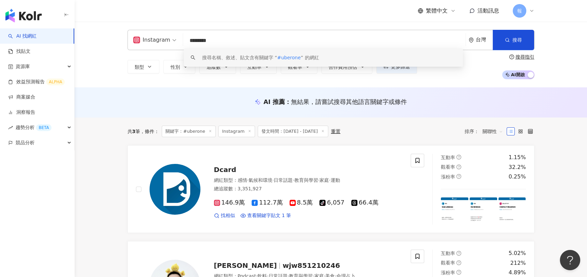
drag, startPoint x: 214, startPoint y: 44, endPoint x: 203, endPoint y: 44, distance: 10.8
click at [203, 44] on input "********" at bounding box center [324, 40] width 277 height 13
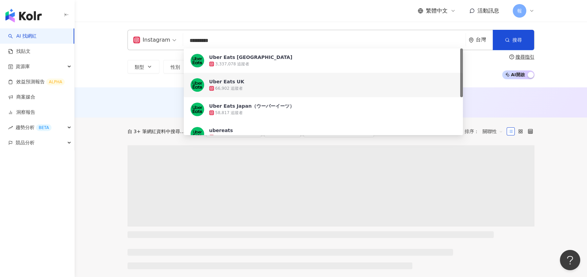
type input "*********"
click at [95, 104] on div "AI 推薦 ： 無結果，請嘗試搜尋其他語言關鍵字或條件" at bounding box center [331, 102] width 512 height 30
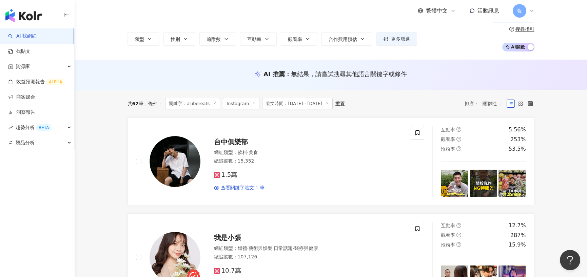
scroll to position [102, 0]
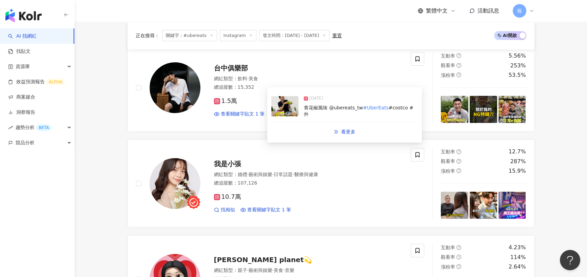
click at [323, 110] on span "青花椒風味 @ubereats_tw" at bounding box center [333, 107] width 59 height 5
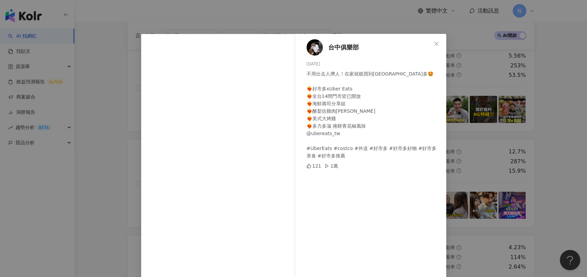
scroll to position [27, 0]
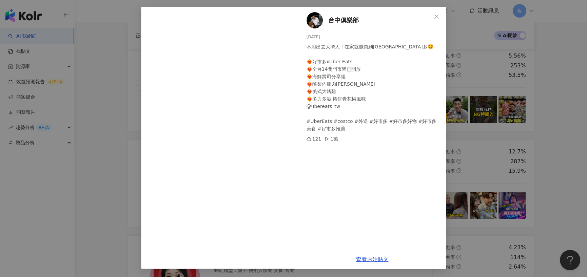
click at [111, 114] on div "台中俱樂部 2025/8/12 不用出去人擠人！在家就能買到好市多🤩 ❤️‍🔥好市多xUber Eats ❤️‍🔥全台14間門市皆已開放 ❤️‍🔥海鮮壽司分享…" at bounding box center [293, 138] width 587 height 277
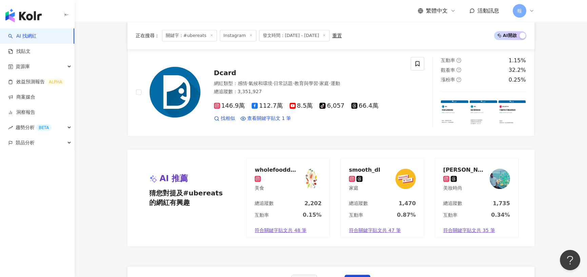
scroll to position [1254, 0]
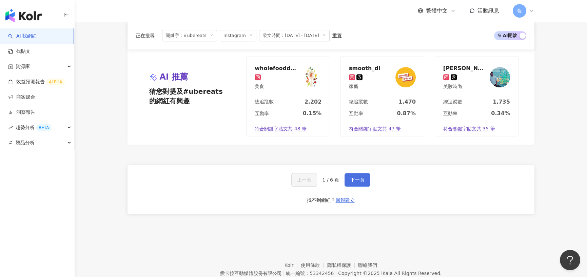
click at [356, 177] on span "下一頁" at bounding box center [357, 179] width 14 height 5
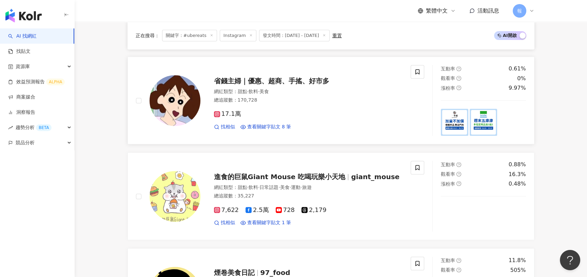
scroll to position [712, 0]
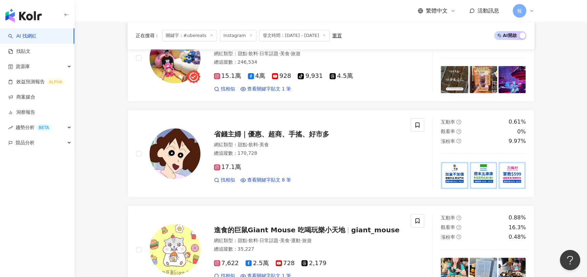
click at [122, 166] on div "正在搜尋 ： 關鍵字：#ubereats Instagram 發文時間：2025/8/1 - 2025/9/5 重置 AI 開啟 AI 關閉 達達dada u…" at bounding box center [331, 92] width 434 height 1372
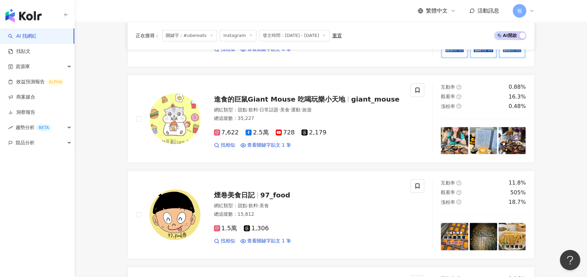
scroll to position [847, 0]
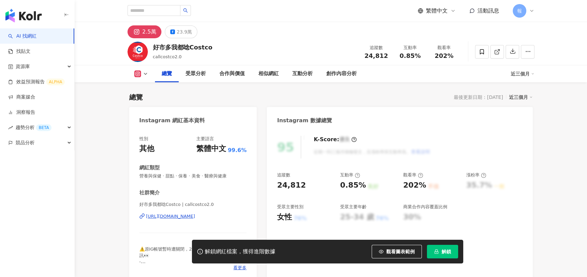
click at [175, 213] on div "[URL][DOMAIN_NAME]" at bounding box center [170, 216] width 49 height 6
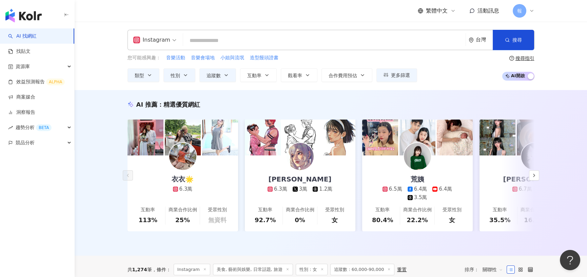
click at [219, 32] on div "Instagram 台灣 搜尋" at bounding box center [330, 40] width 407 height 20
click at [219, 37] on input "search" at bounding box center [324, 40] width 277 height 13
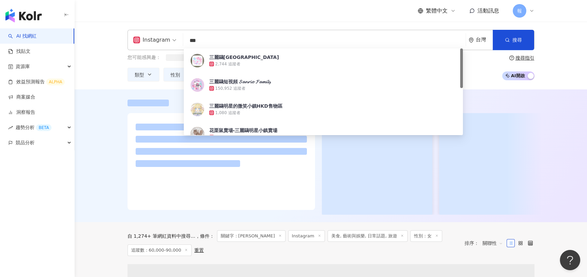
type input "***"
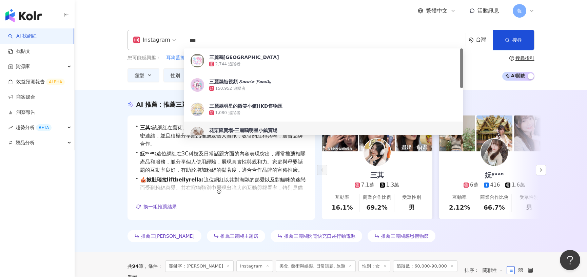
click at [115, 139] on div "AI 推薦 ： 推薦三麗鷗的網紅 • 三其 : 該網紅在藝術、娛樂和日常話題方面的互動率高，展現出與粉絲的親密連結，並且積極分享產品推薦及個人資訊，吸引關注和…" at bounding box center [331, 172] width 434 height 145
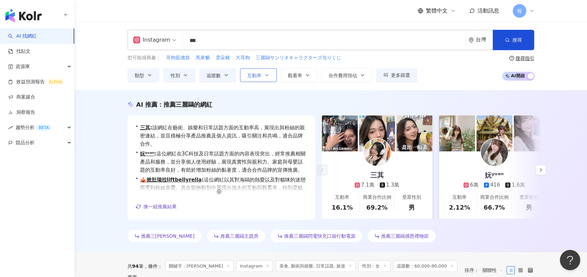
click at [254, 75] on span "互動率" at bounding box center [254, 75] width 14 height 5
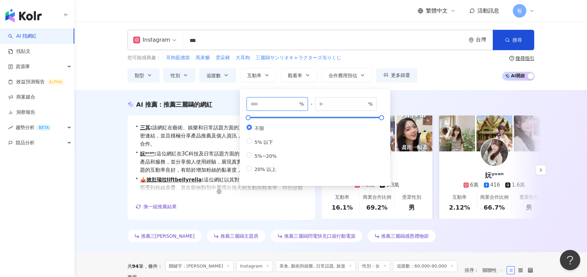
click at [273, 105] on input "number" at bounding box center [273, 103] width 47 height 7
type input "*"
click at [435, 81] on div "您可能感興趣： 耳狗藍擔當 馬來貘 雲朵豬 大耳狗 三麗鷗サンリオキャラクターズ当りくじ 類型 性別 追蹤數 互動率 觀看率 合作費用預估 更多篩選 ****…" at bounding box center [330, 68] width 407 height 28
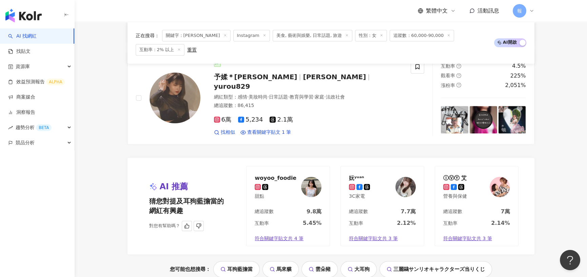
scroll to position [1359, 0]
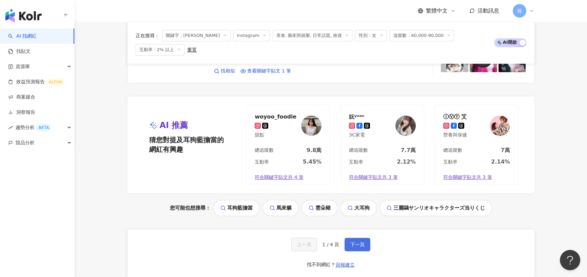
click at [356, 242] on span "下一頁" at bounding box center [357, 244] width 14 height 5
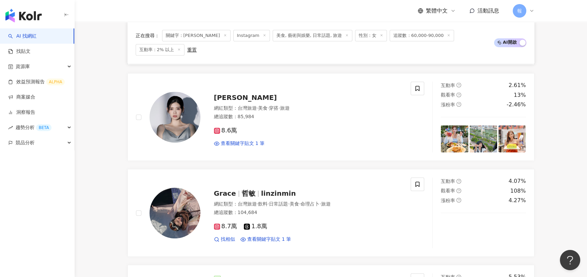
scroll to position [1186, 0]
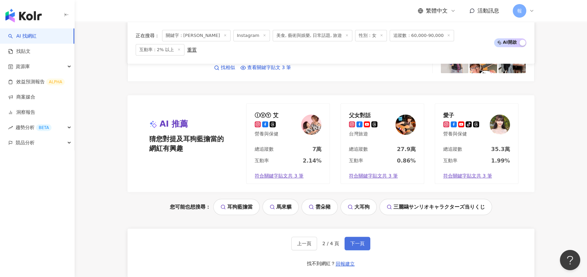
click at [354, 241] on span "下一頁" at bounding box center [357, 243] width 14 height 5
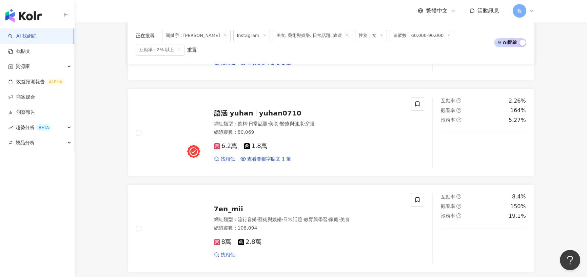
scroll to position [1354, 0]
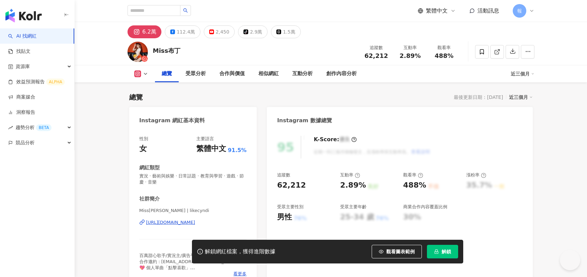
scroll to position [68, 0]
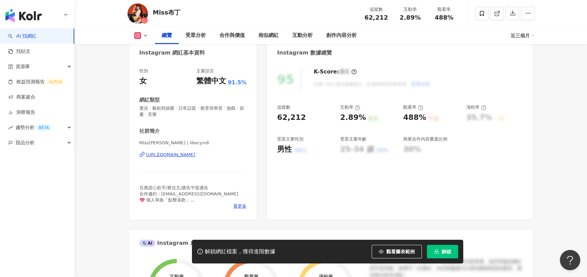
drag, startPoint x: 0, startPoint y: 0, endPoint x: 161, endPoint y: 157, distance: 224.5
click at [161, 157] on div "[URL][DOMAIN_NAME]" at bounding box center [170, 155] width 49 height 6
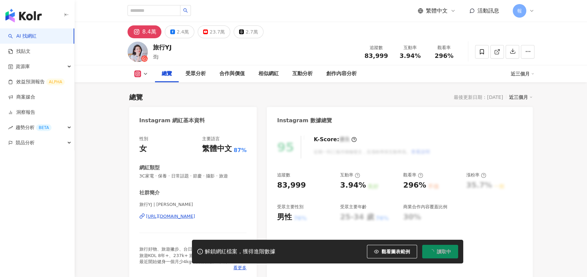
click at [175, 218] on div "[URL][DOMAIN_NAME]" at bounding box center [170, 216] width 49 height 6
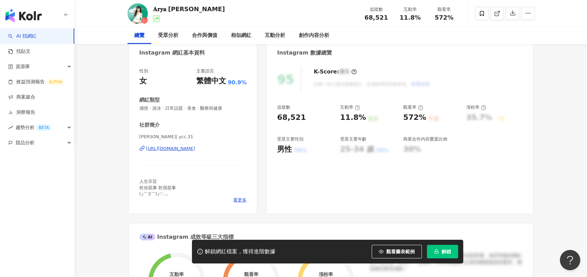
click at [186, 152] on div "[PERSON_NAME]| ycc.31 [URL][DOMAIN_NAME]" at bounding box center [192, 154] width 107 height 40
click at [194, 148] on div "[URL][DOMAIN_NAME]" at bounding box center [170, 149] width 49 height 6
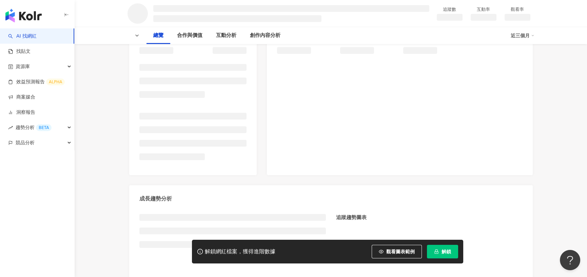
scroll to position [102, 0]
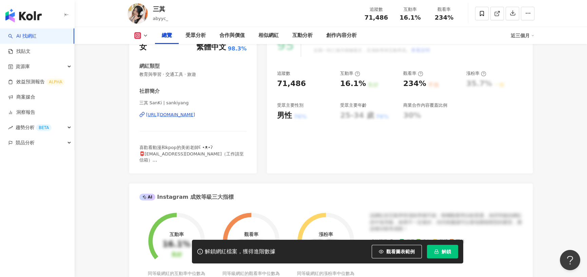
click at [172, 118] on div "[URL][DOMAIN_NAME]" at bounding box center [170, 115] width 49 height 6
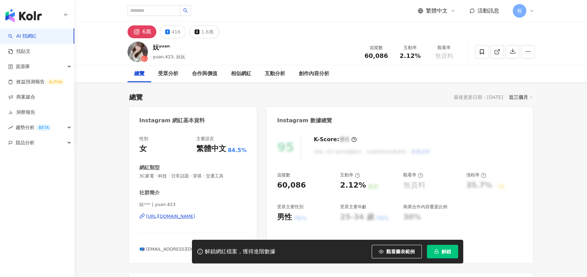
click at [186, 213] on div "[URL][DOMAIN_NAME]" at bounding box center [170, 216] width 49 height 6
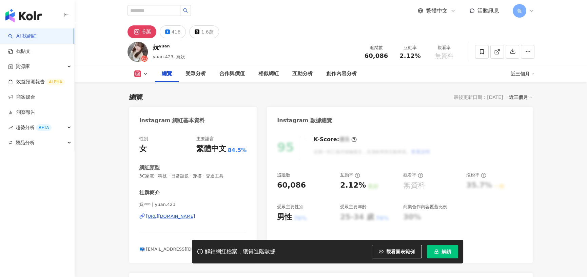
scroll to position [34, 0]
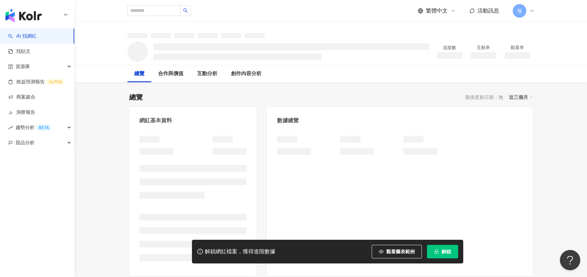
scroll to position [68, 0]
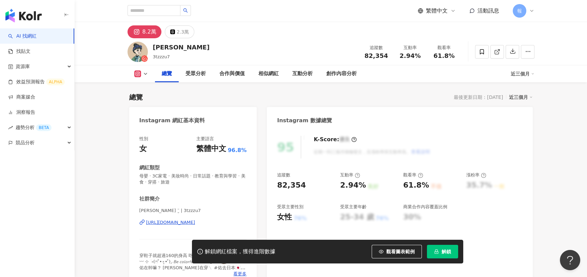
scroll to position [41, 0]
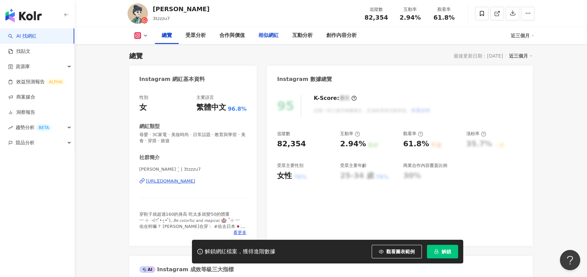
click at [268, 36] on div "相似網紅" at bounding box center [268, 36] width 20 height 8
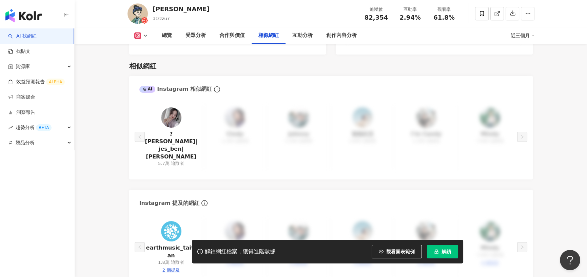
click at [178, 111] on img at bounding box center [171, 117] width 20 height 20
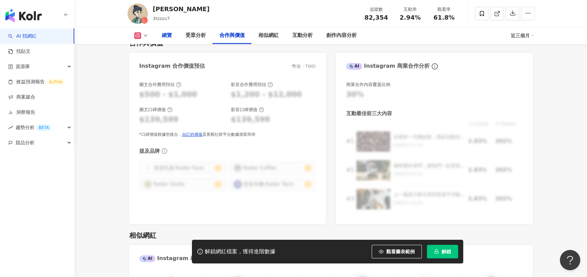
click at [169, 36] on div "總覽" at bounding box center [167, 36] width 10 height 8
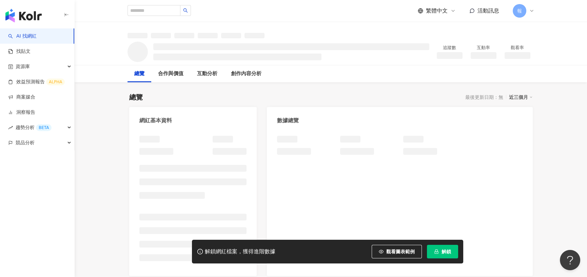
click at [179, 154] on div at bounding box center [192, 145] width 107 height 19
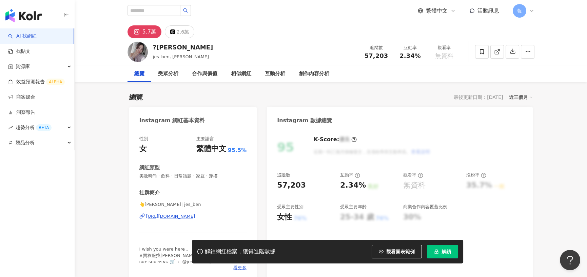
click at [189, 213] on div "[URL][DOMAIN_NAME]" at bounding box center [170, 216] width 49 height 6
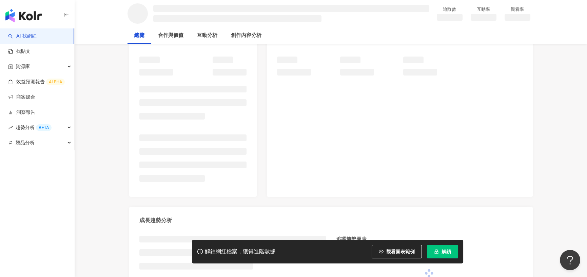
scroll to position [102, 0]
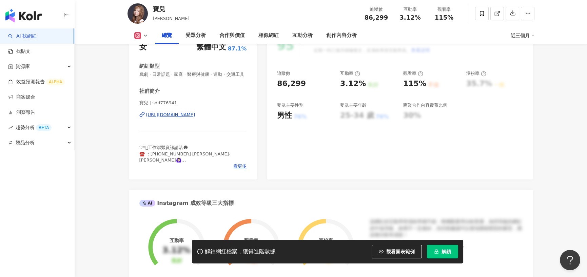
click at [184, 118] on div "寶兒 | sdd776941 [URL][DOMAIN_NAME]" at bounding box center [192, 120] width 107 height 40
click at [184, 125] on div "寶兒 | sdd776941 [URL][DOMAIN_NAME]" at bounding box center [192, 120] width 107 height 40
click at [190, 118] on div "[URL][DOMAIN_NAME]" at bounding box center [170, 115] width 49 height 6
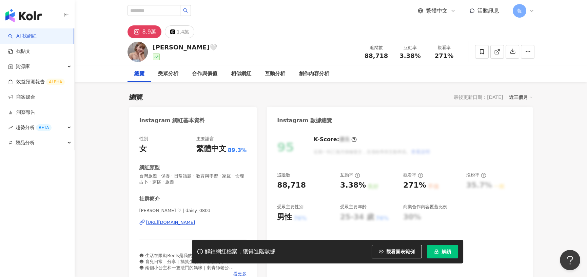
click at [187, 220] on div "https://www.instagram.com/daisy_0803/" at bounding box center [170, 223] width 49 height 6
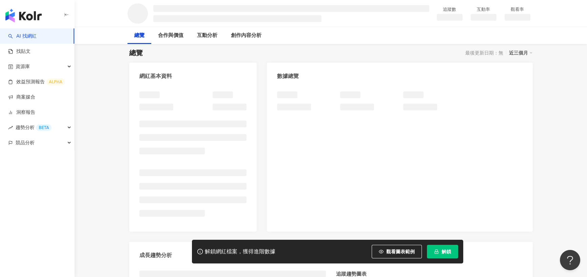
scroll to position [68, 0]
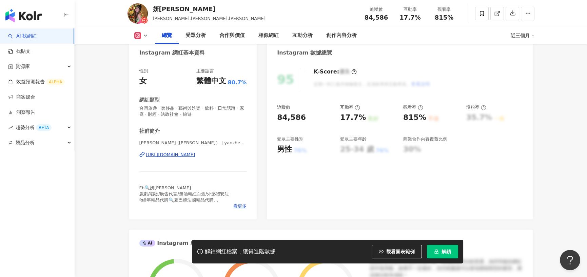
click at [166, 153] on div "[URL][DOMAIN_NAME]" at bounding box center [170, 155] width 49 height 6
